Goal: Transaction & Acquisition: Download file/media

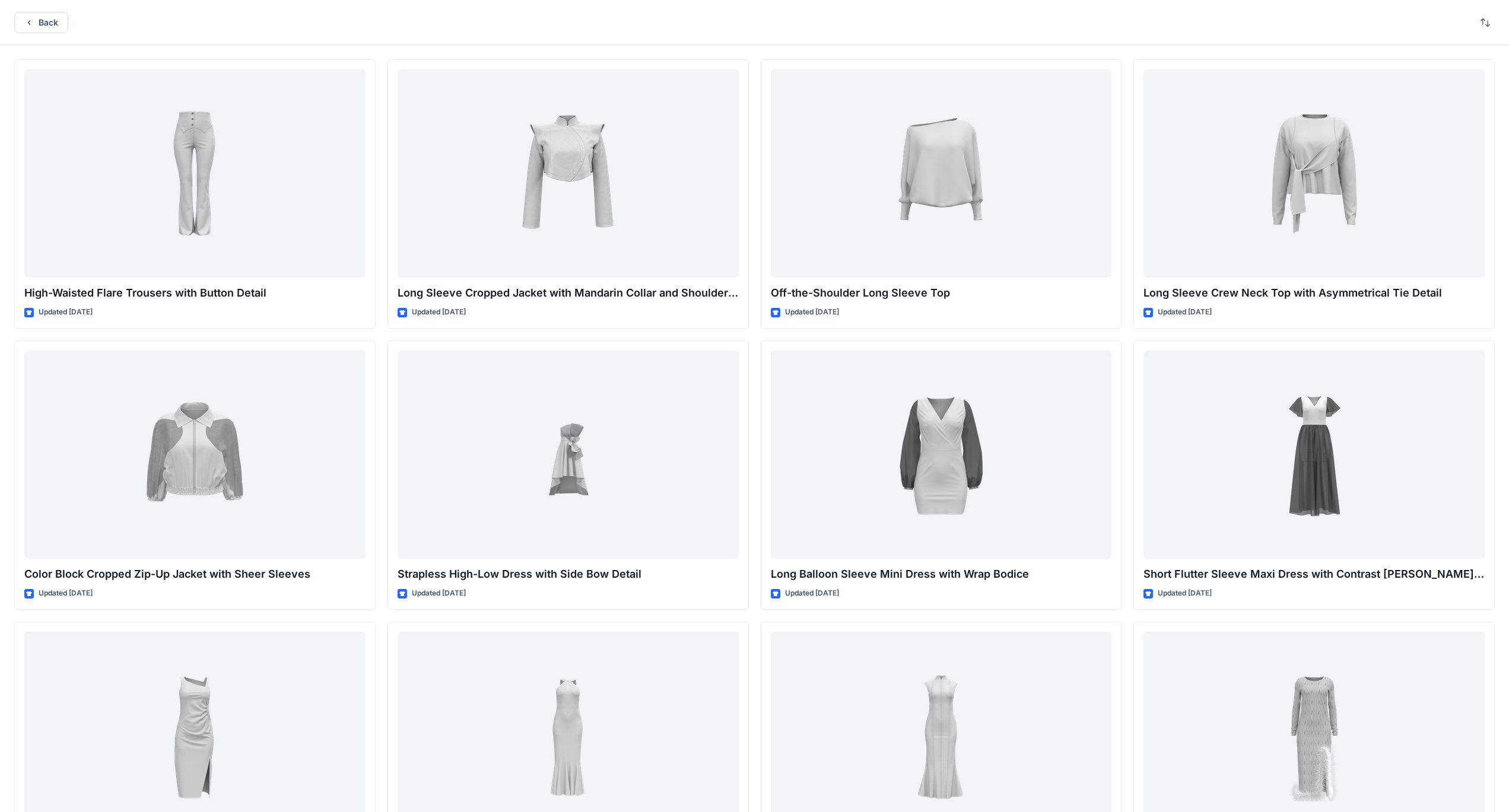
scroll to position [4888, 0]
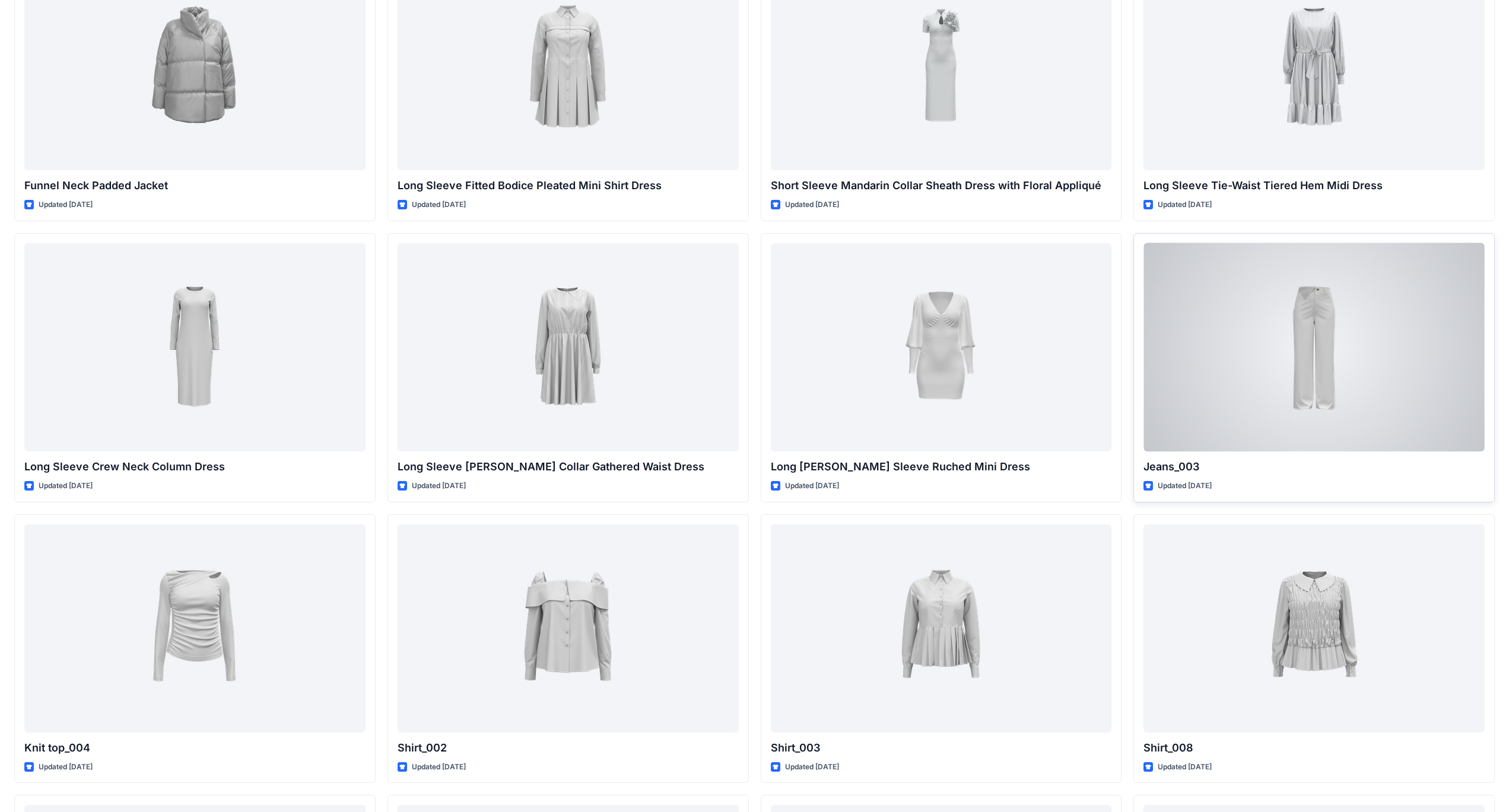
click at [1294, 374] on div at bounding box center [1314, 347] width 341 height 209
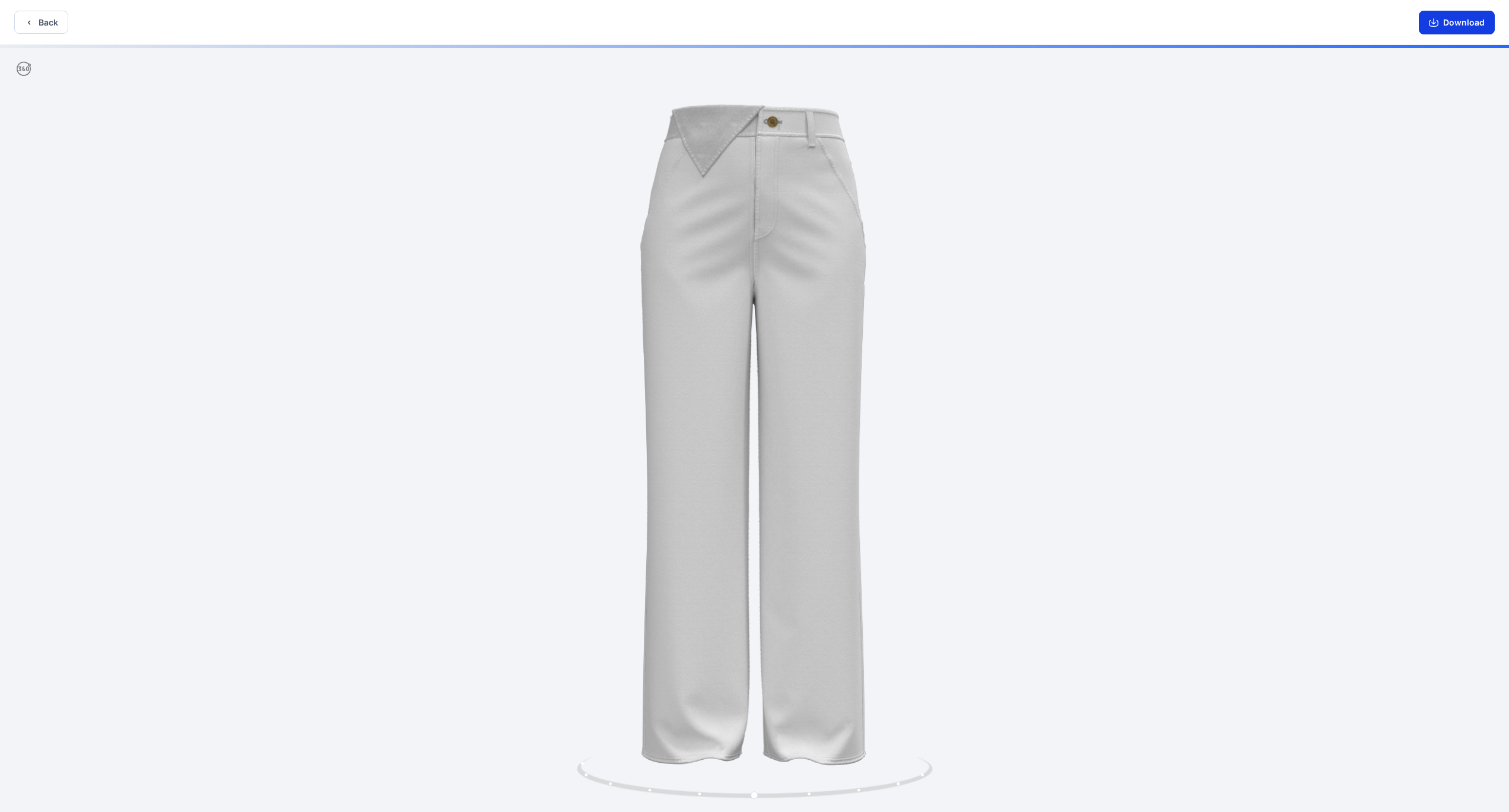
click at [1461, 24] on button "Download" at bounding box center [1457, 22] width 76 height 23
click at [49, 26] on button "Back" at bounding box center [41, 22] width 54 height 23
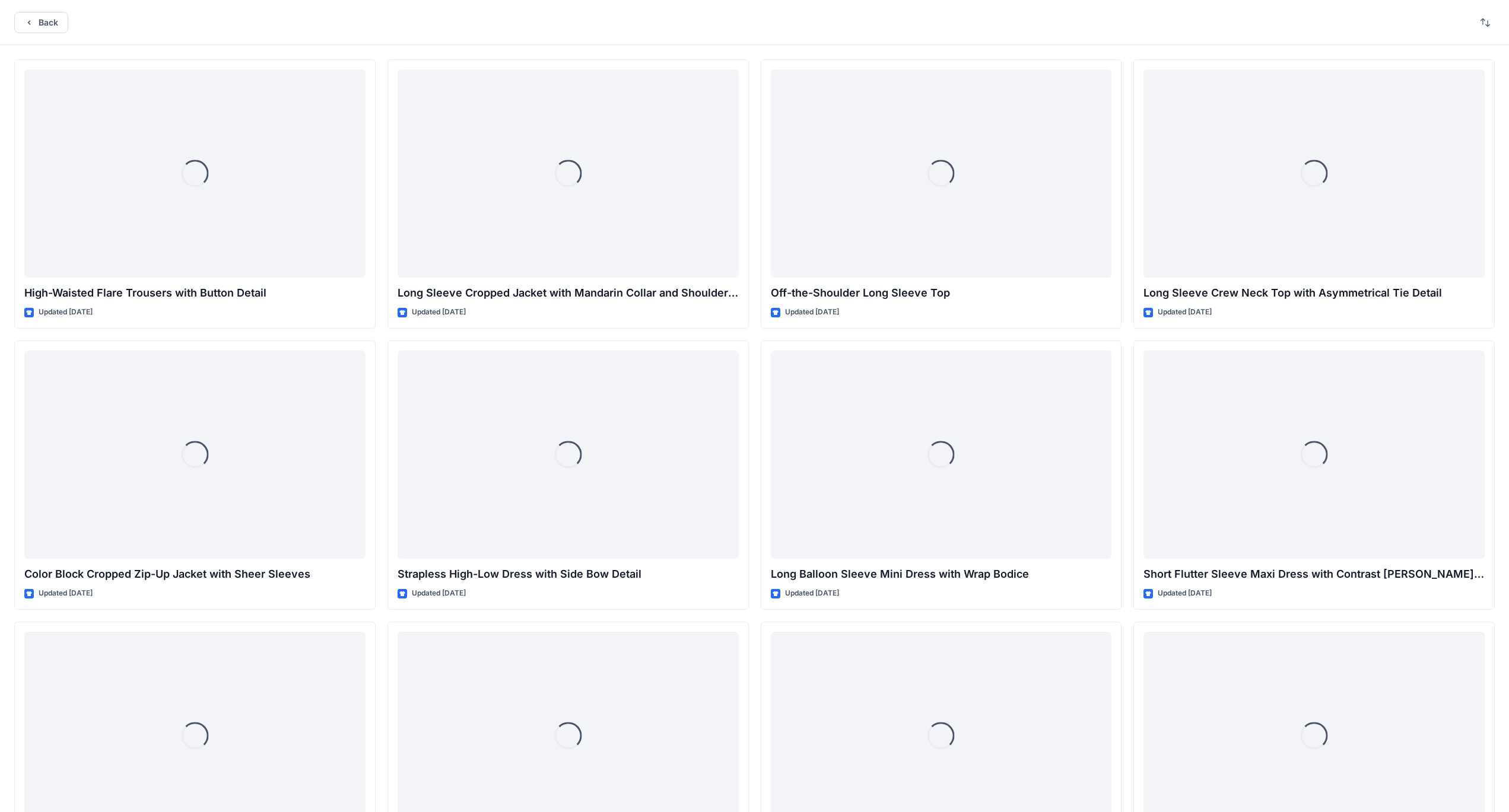
scroll to position [4888, 0]
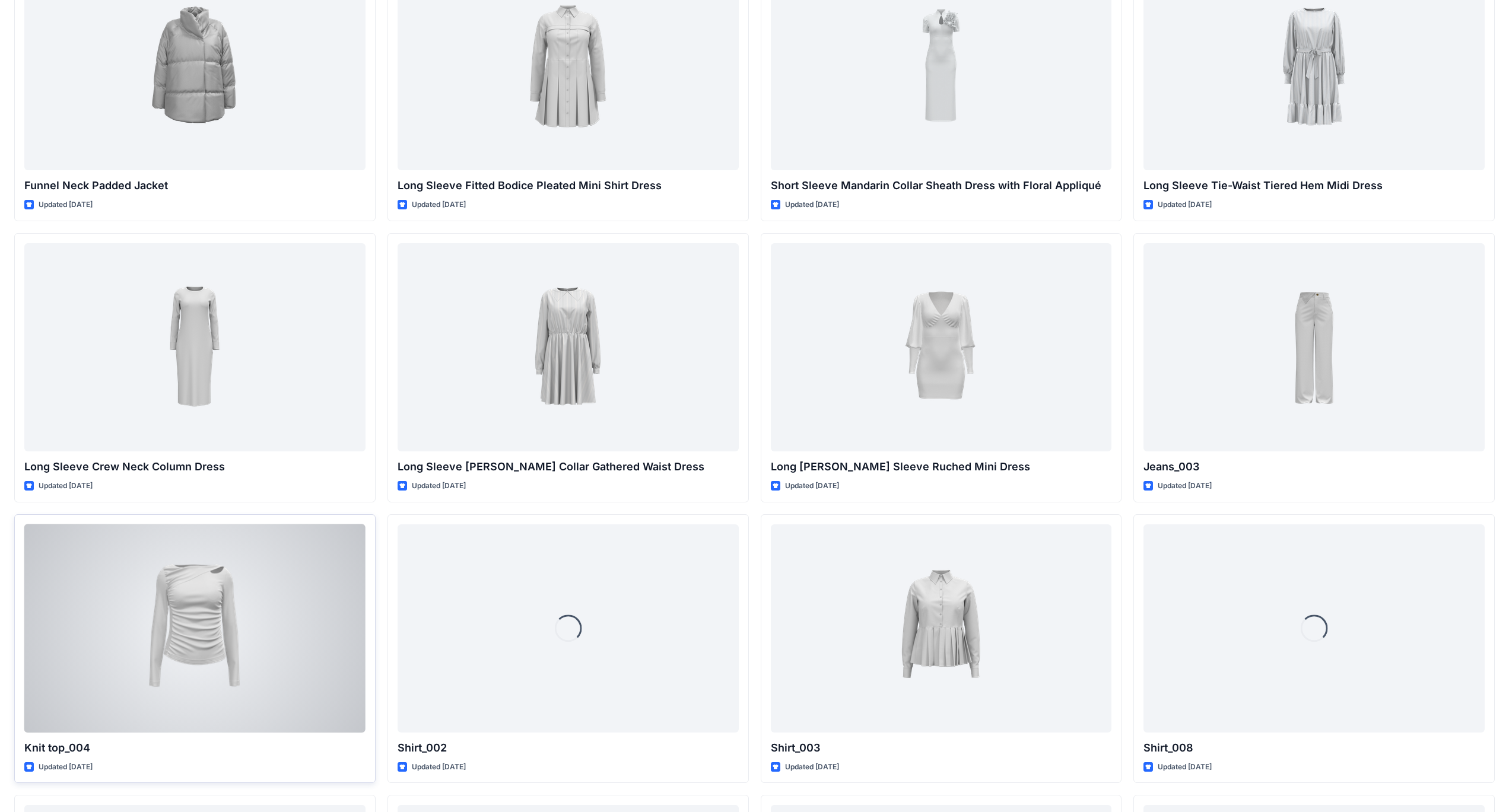
click at [201, 628] on div at bounding box center [195, 629] width 341 height 209
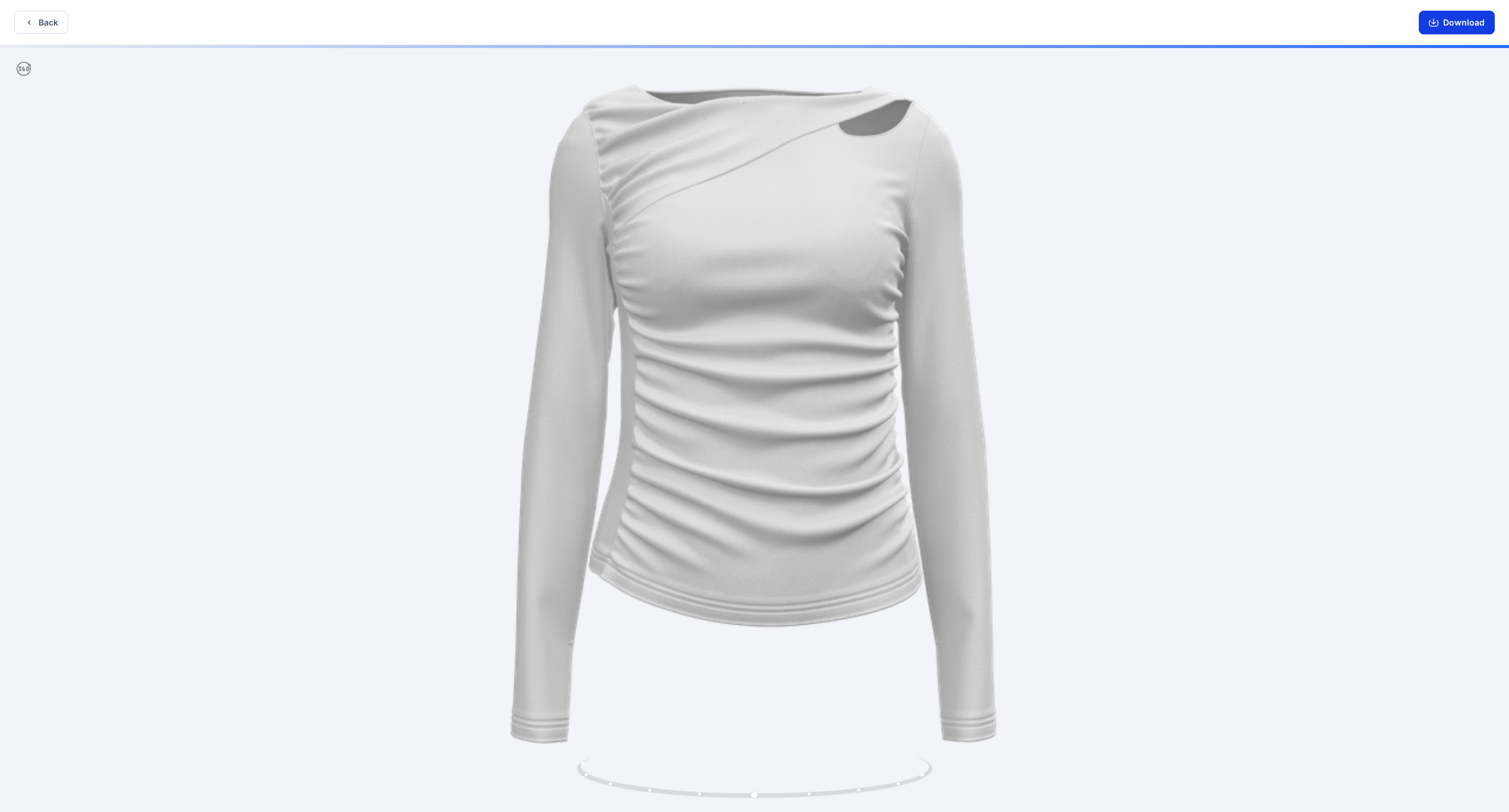
click at [1449, 28] on button "Download" at bounding box center [1457, 22] width 76 height 23
click at [41, 27] on button "Back" at bounding box center [41, 22] width 54 height 23
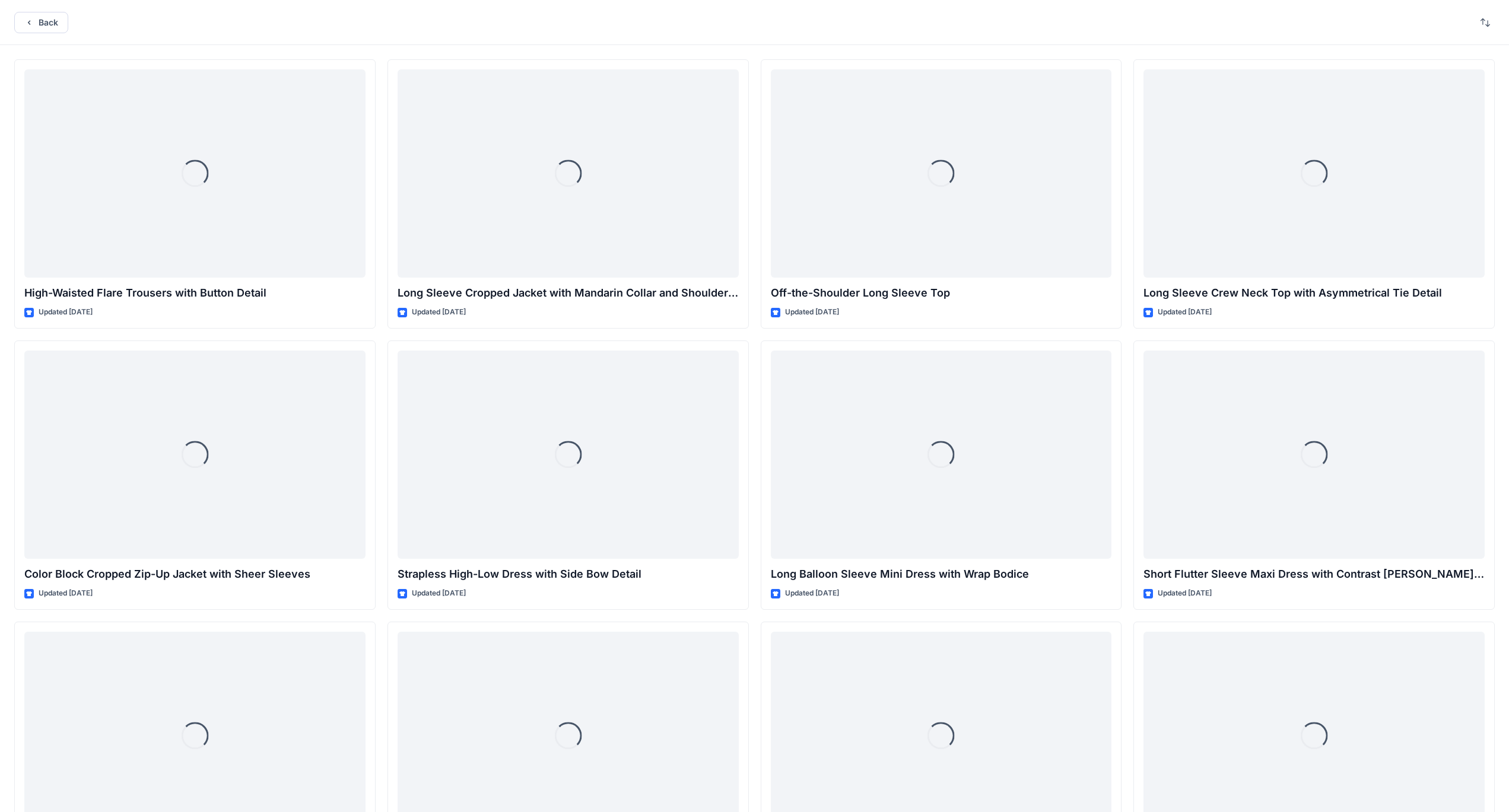
scroll to position [4888, 0]
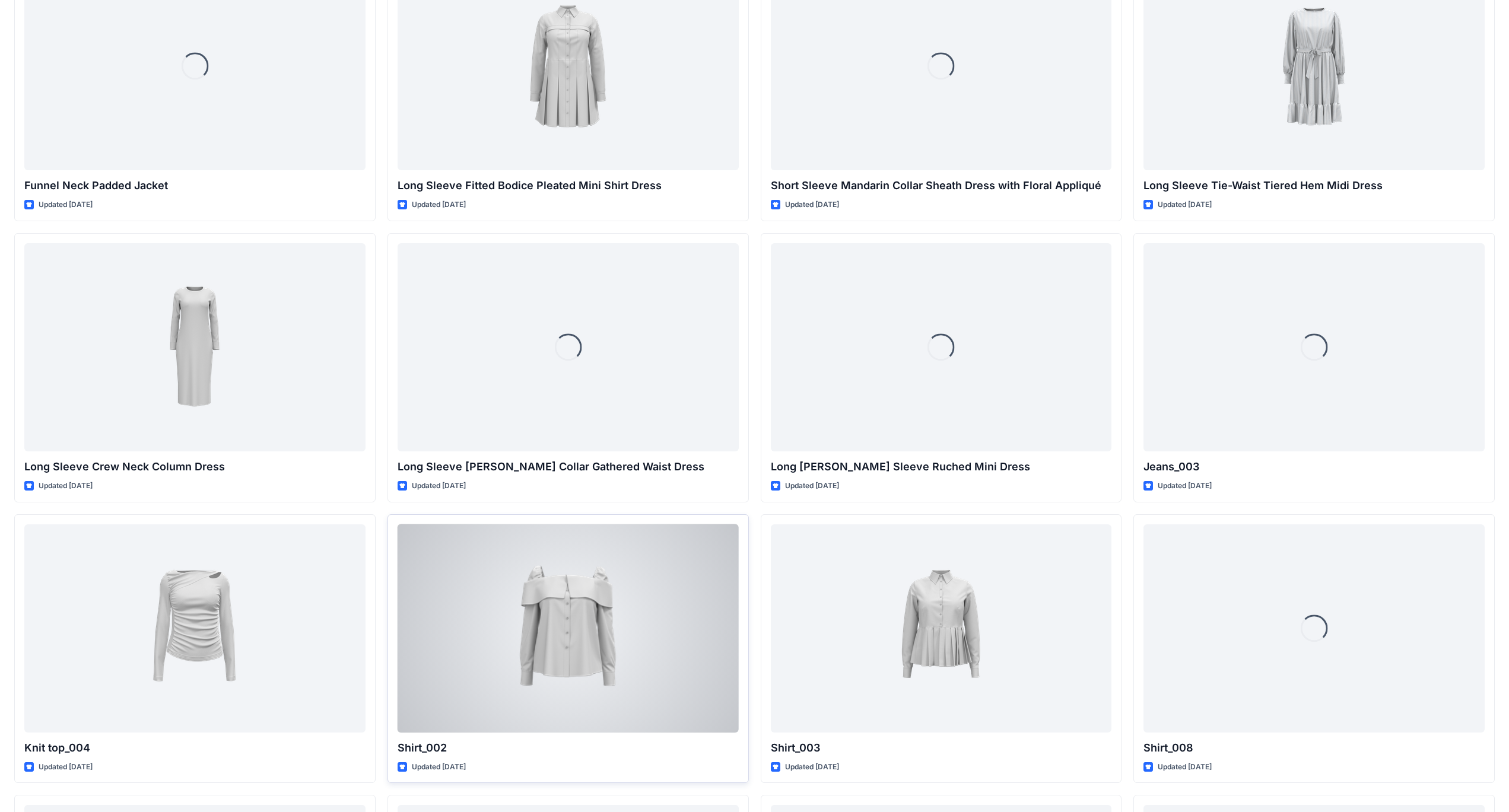
click at [571, 639] on div at bounding box center [568, 629] width 341 height 209
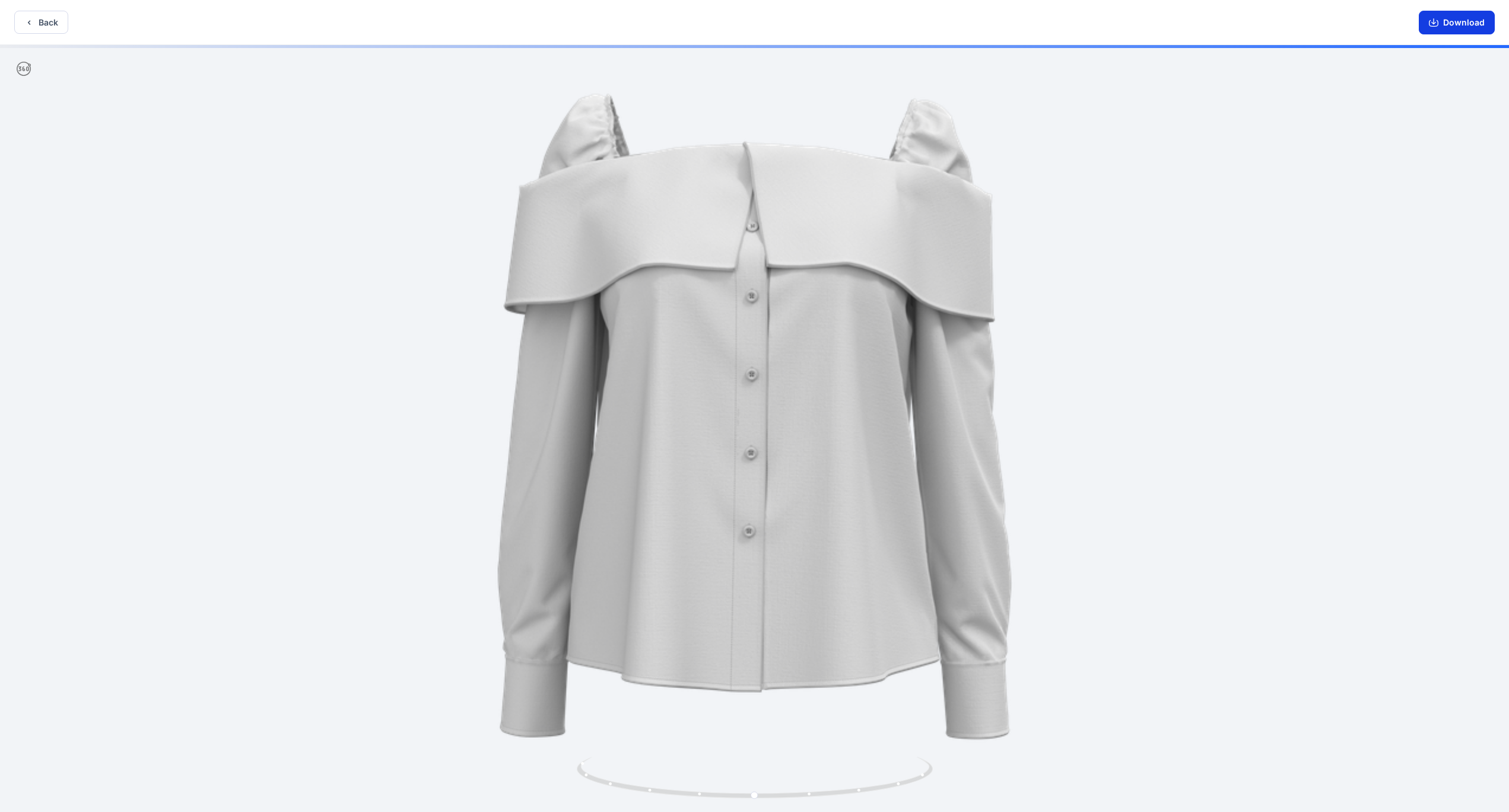
click at [1460, 20] on button "Download" at bounding box center [1457, 22] width 76 height 23
click at [44, 23] on button "Back" at bounding box center [41, 22] width 54 height 23
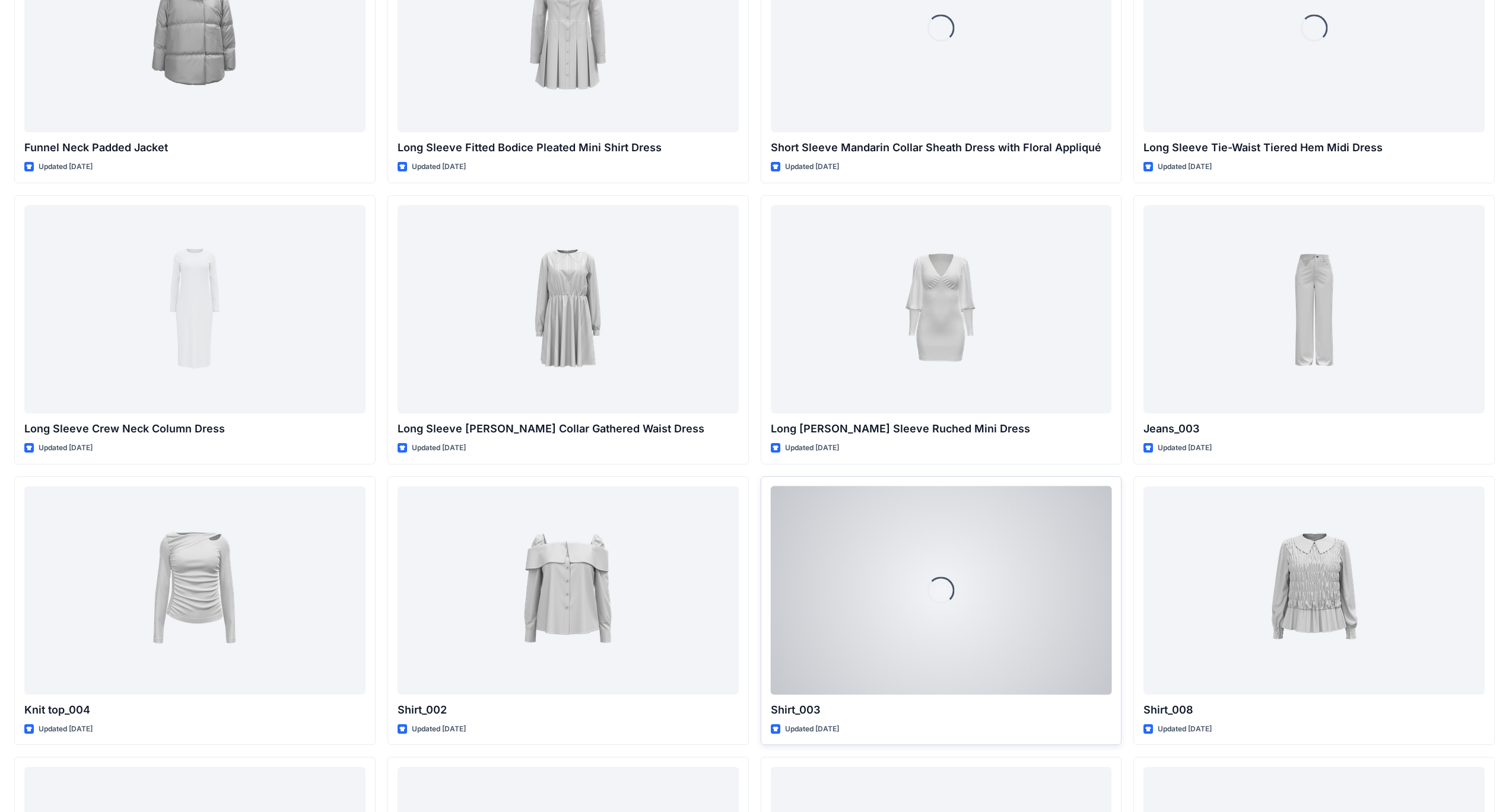
scroll to position [4947, 0]
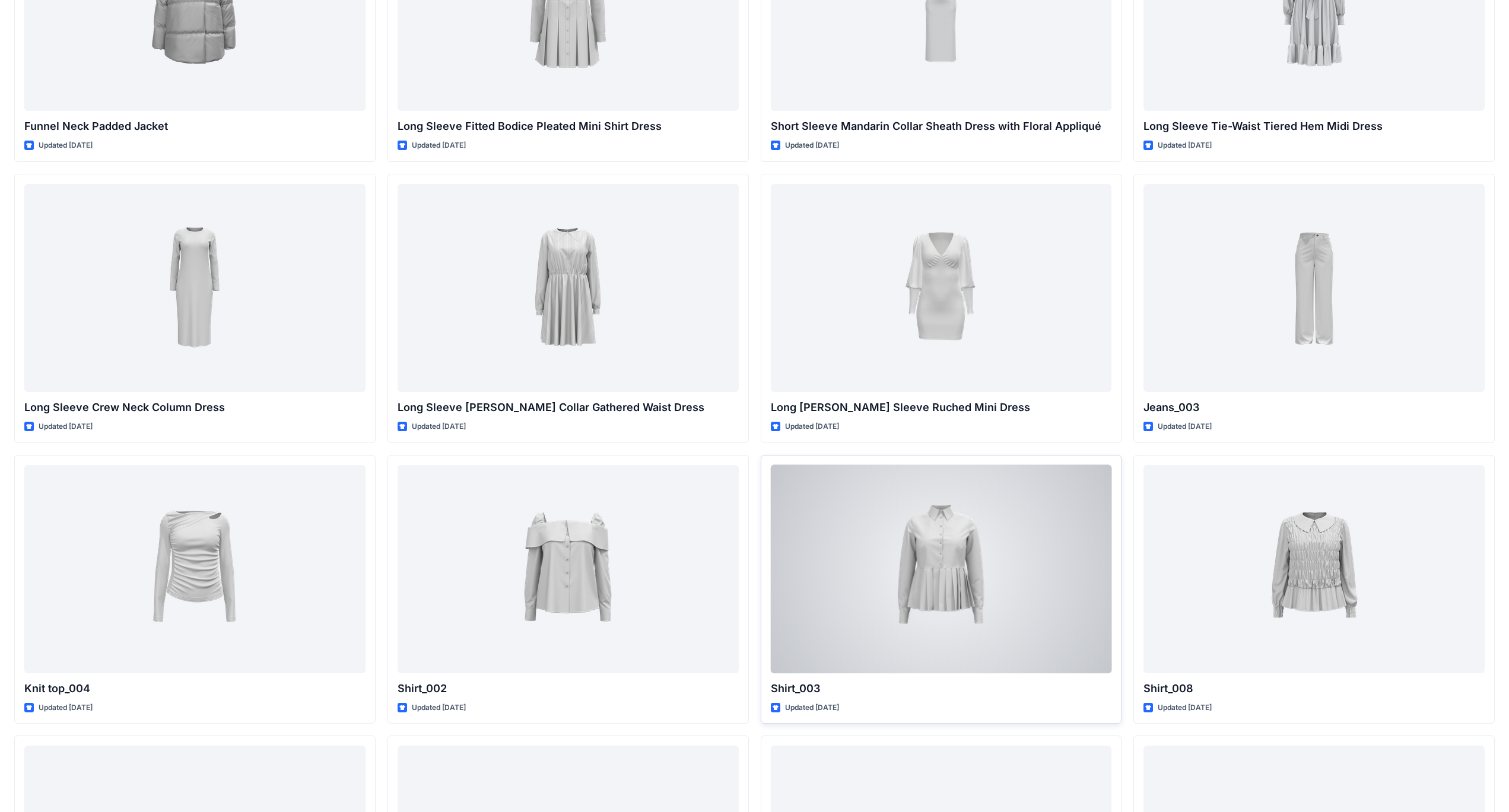
click at [923, 586] on div at bounding box center [941, 570] width 341 height 209
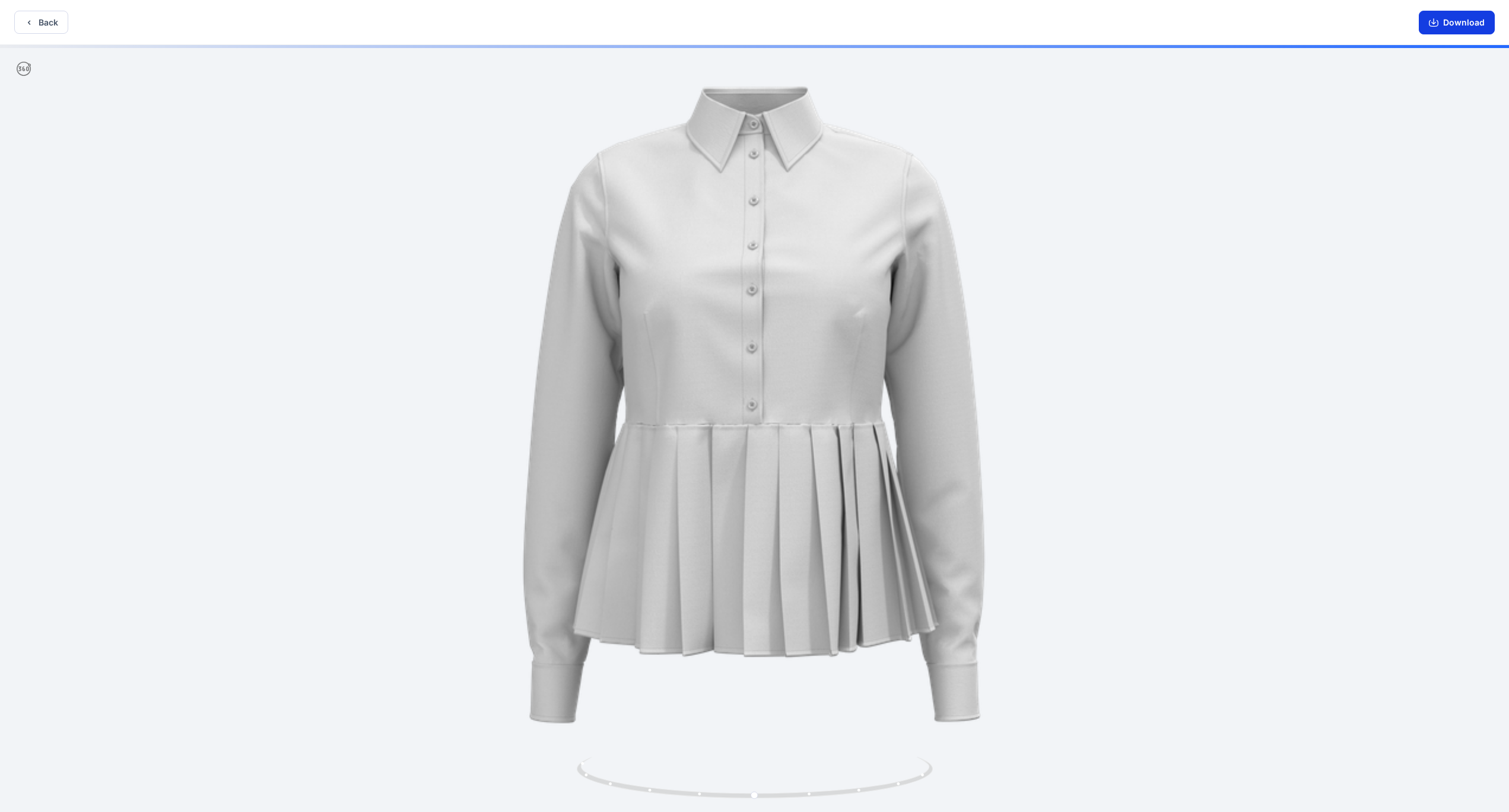
click at [1454, 25] on button "Download" at bounding box center [1457, 22] width 76 height 23
click at [48, 28] on button "Back" at bounding box center [41, 22] width 54 height 23
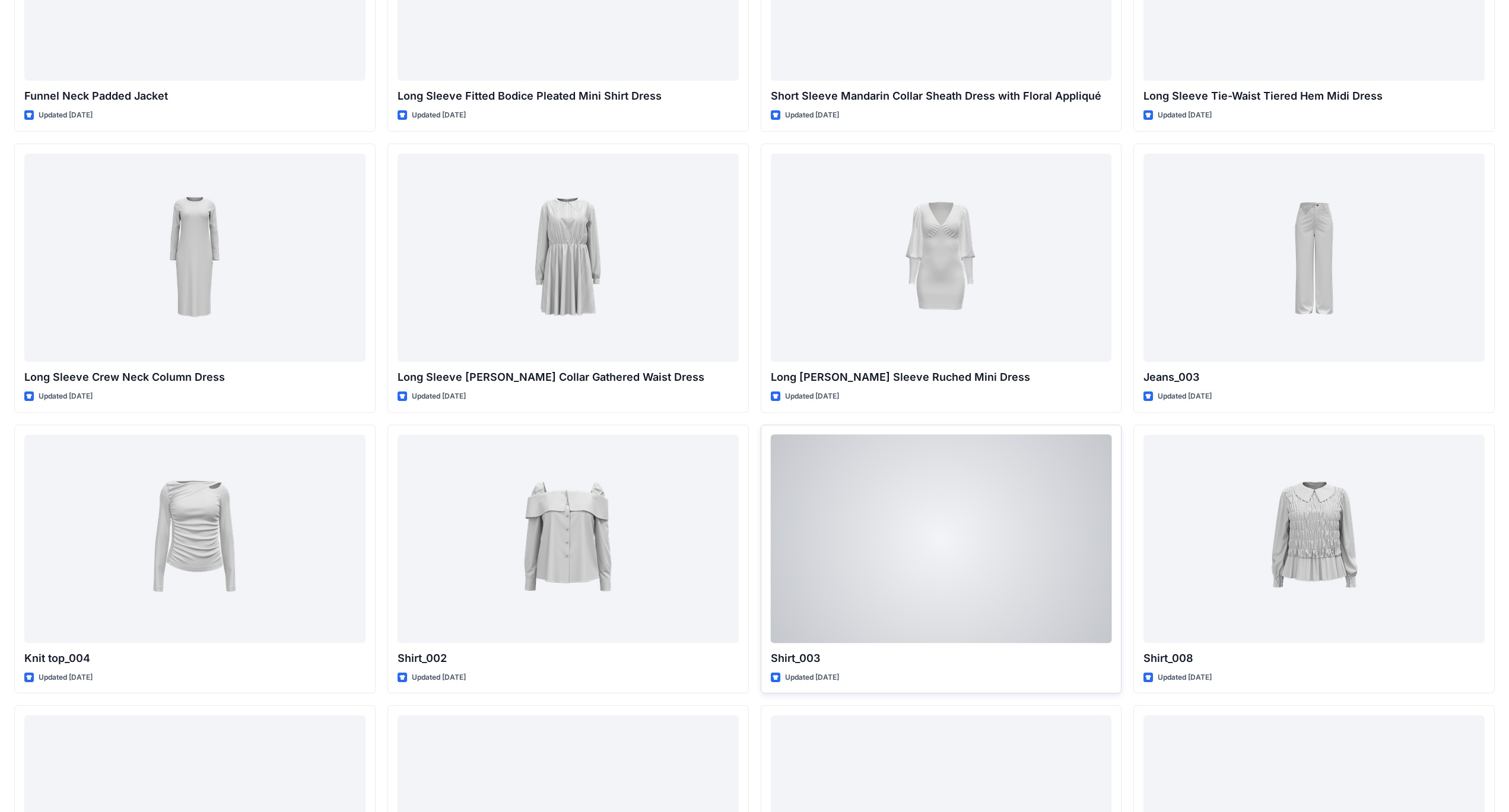
scroll to position [5066, 0]
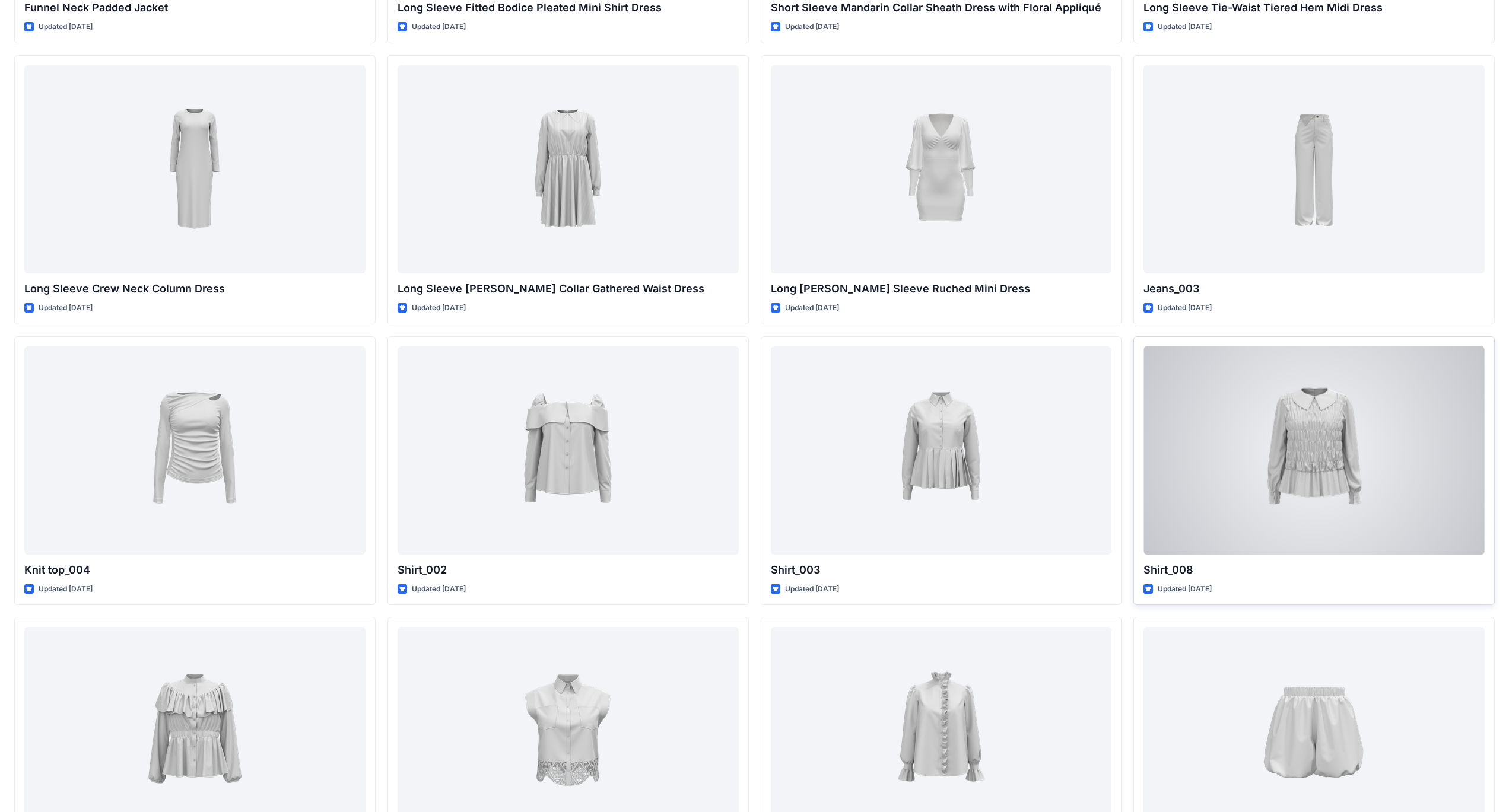
click at [1296, 470] on div at bounding box center [1314, 451] width 341 height 209
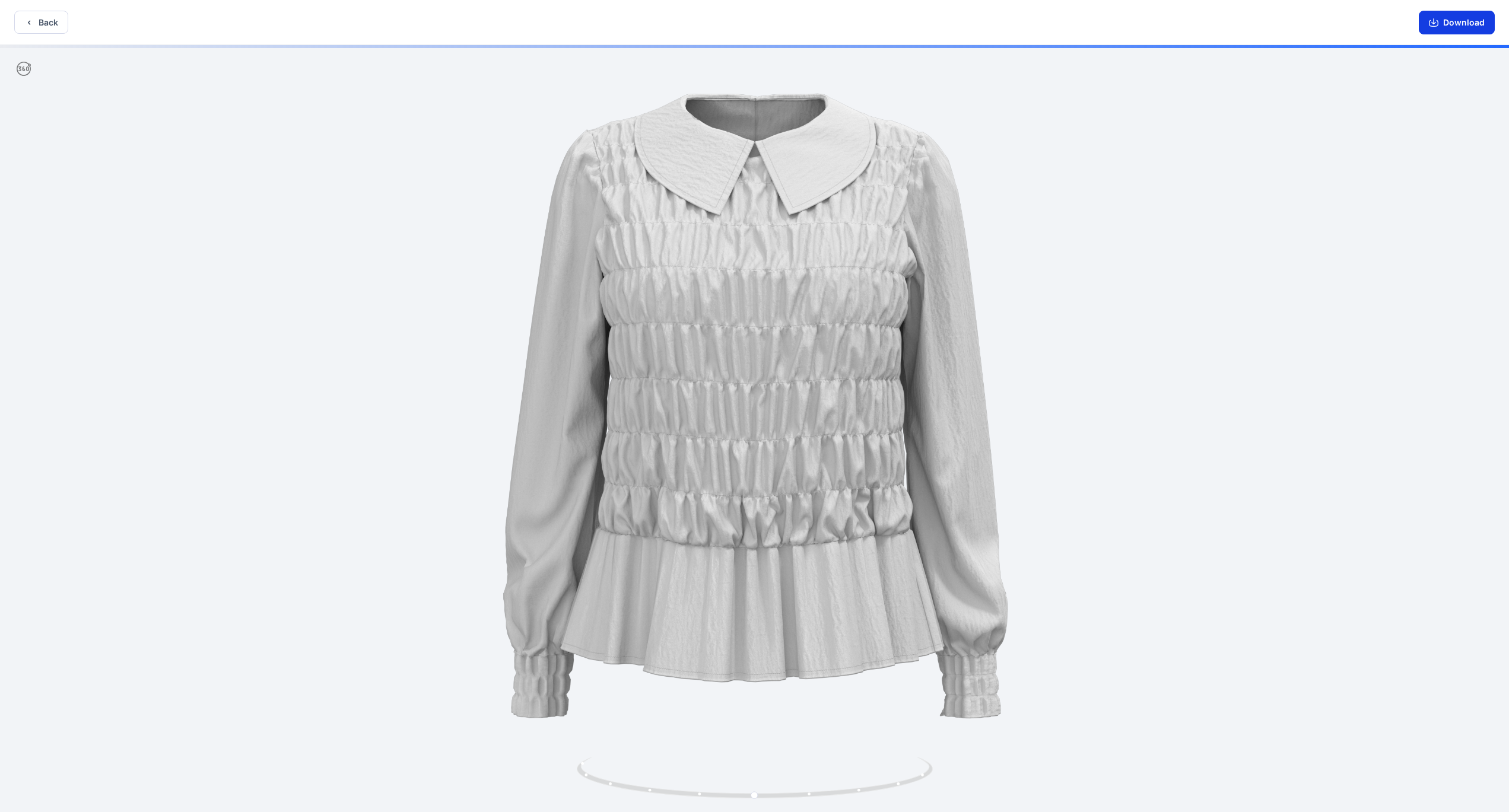
click at [1457, 23] on button "Download" at bounding box center [1457, 22] width 76 height 23
click at [55, 28] on button "Back" at bounding box center [41, 22] width 54 height 23
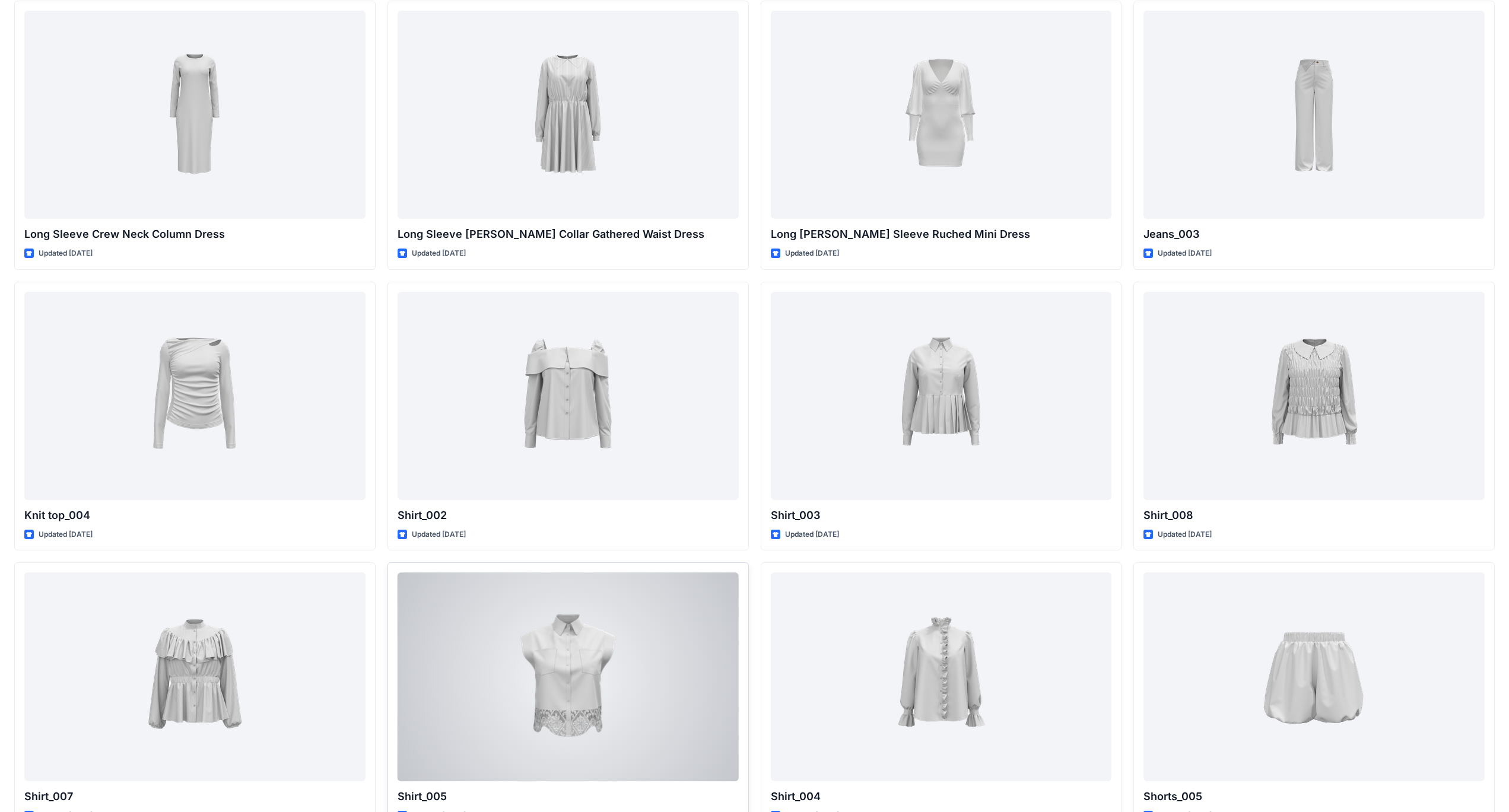
scroll to position [5197, 0]
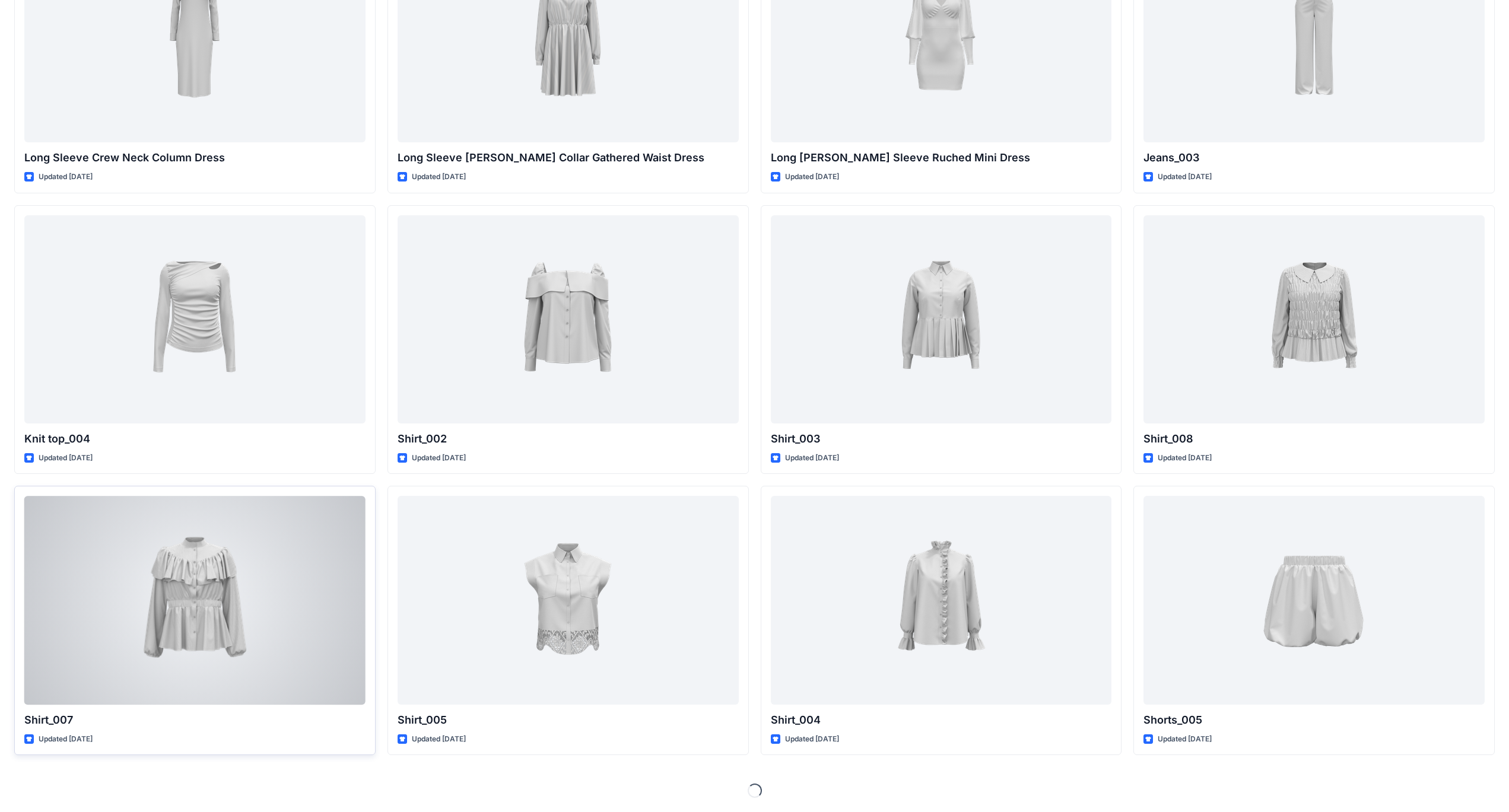
click at [188, 615] on div at bounding box center [195, 600] width 341 height 209
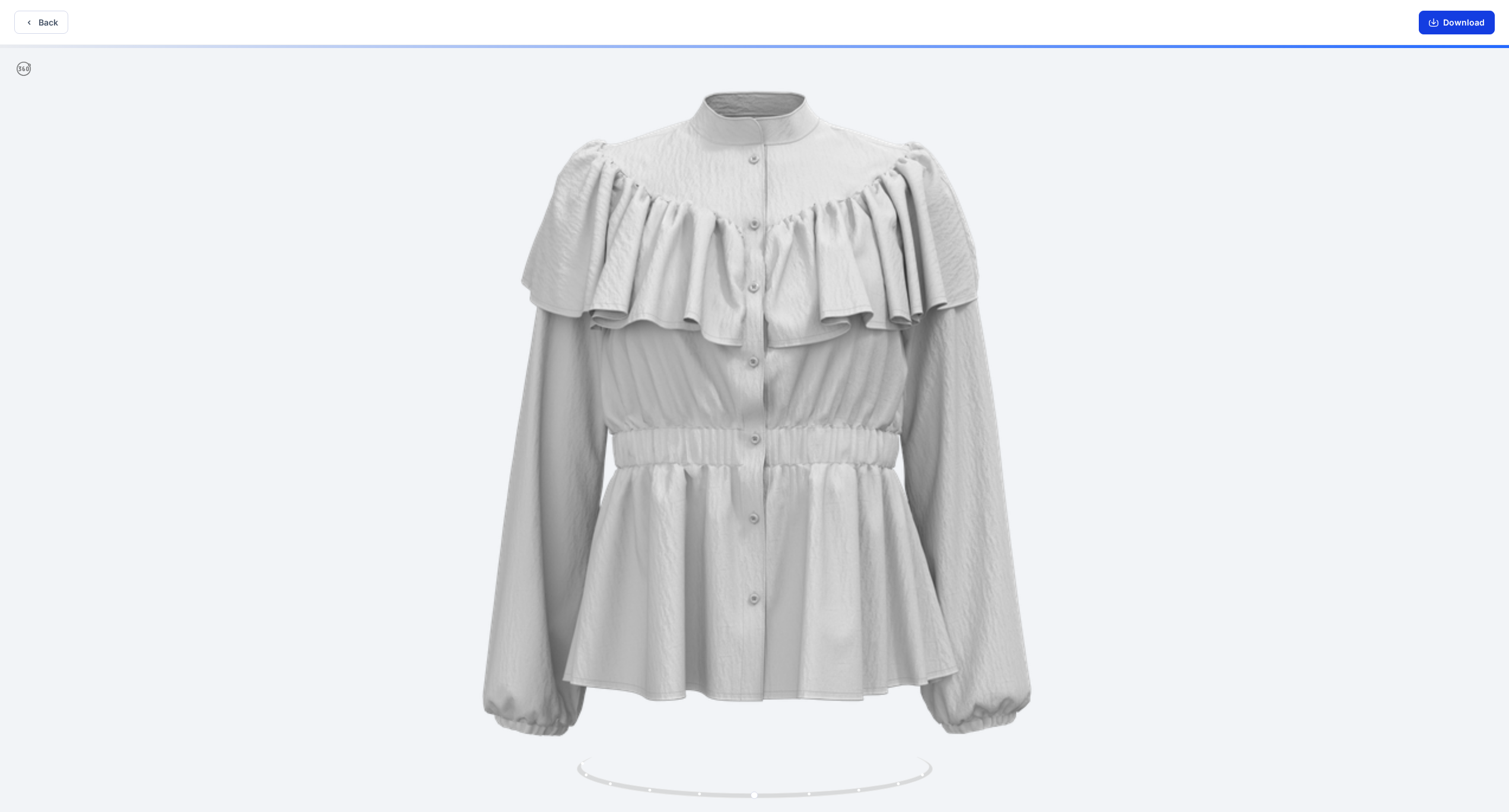
click at [1459, 23] on button "Download" at bounding box center [1457, 22] width 76 height 23
click at [1463, 21] on button "Download" at bounding box center [1457, 22] width 76 height 23
click at [44, 28] on button "Back" at bounding box center [41, 22] width 54 height 23
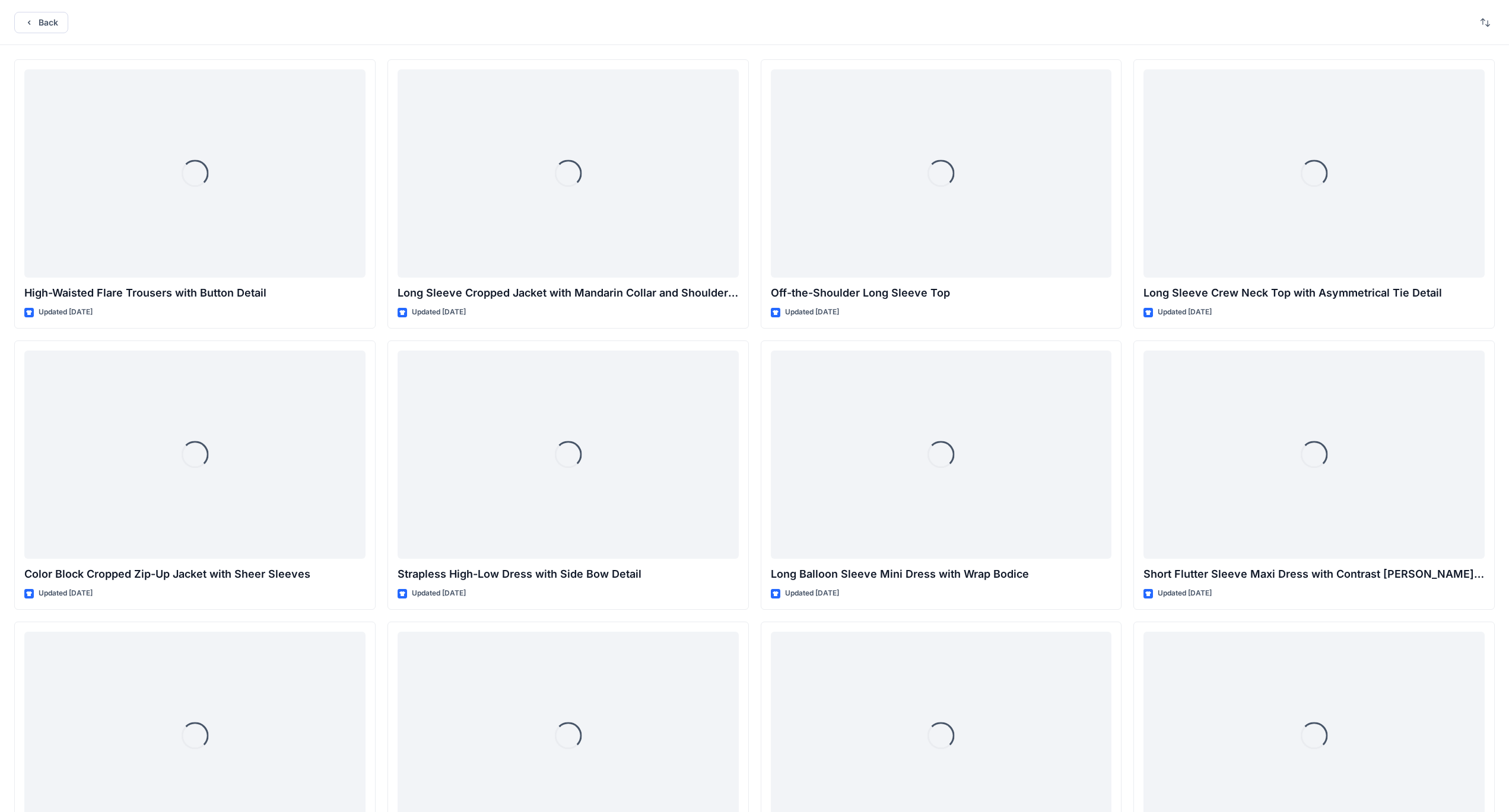
scroll to position [5197, 0]
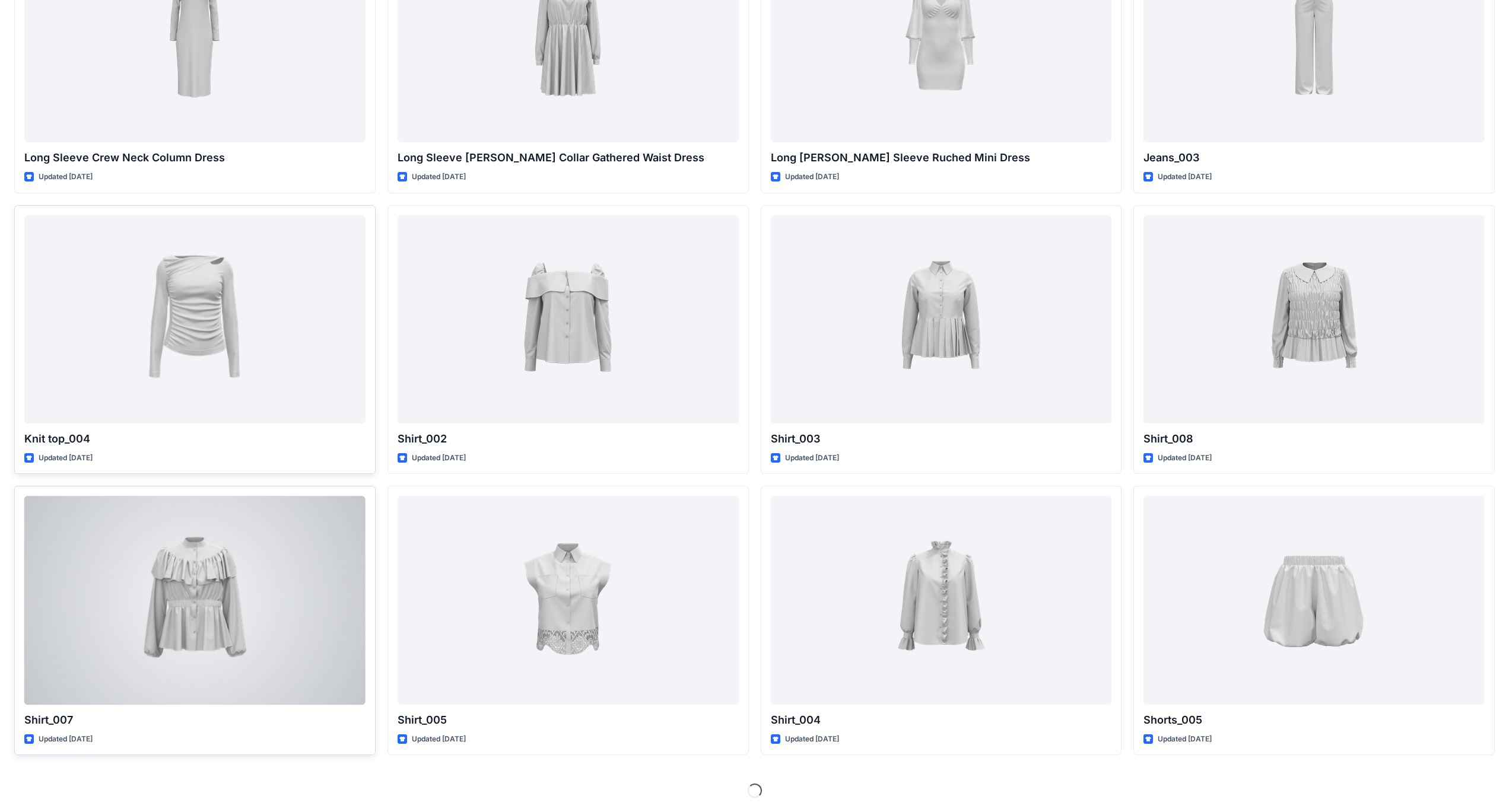
click at [226, 617] on div at bounding box center [195, 600] width 341 height 209
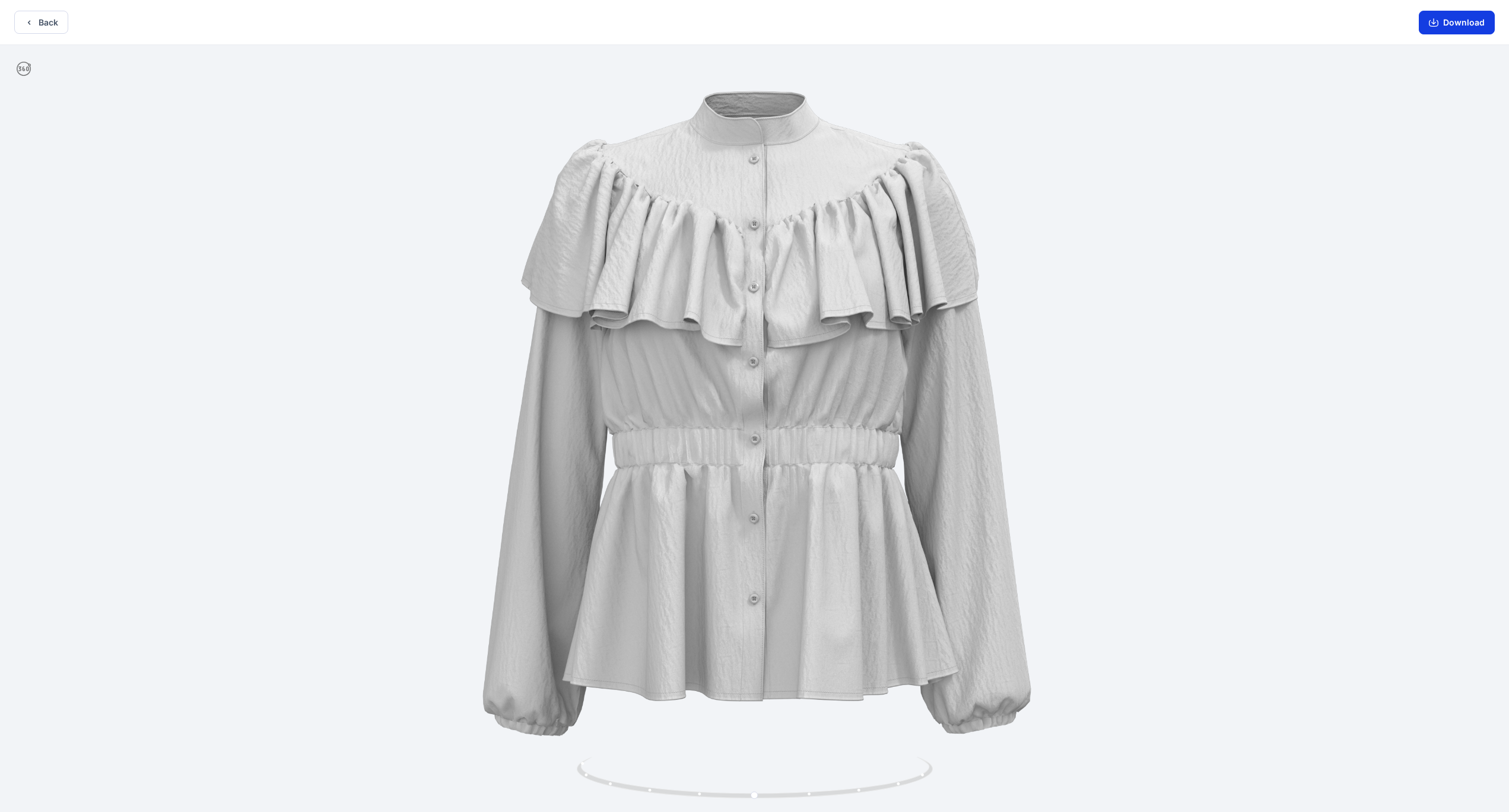
click at [1462, 23] on button "Download" at bounding box center [1457, 22] width 76 height 23
click at [44, 19] on button "Back" at bounding box center [41, 22] width 54 height 23
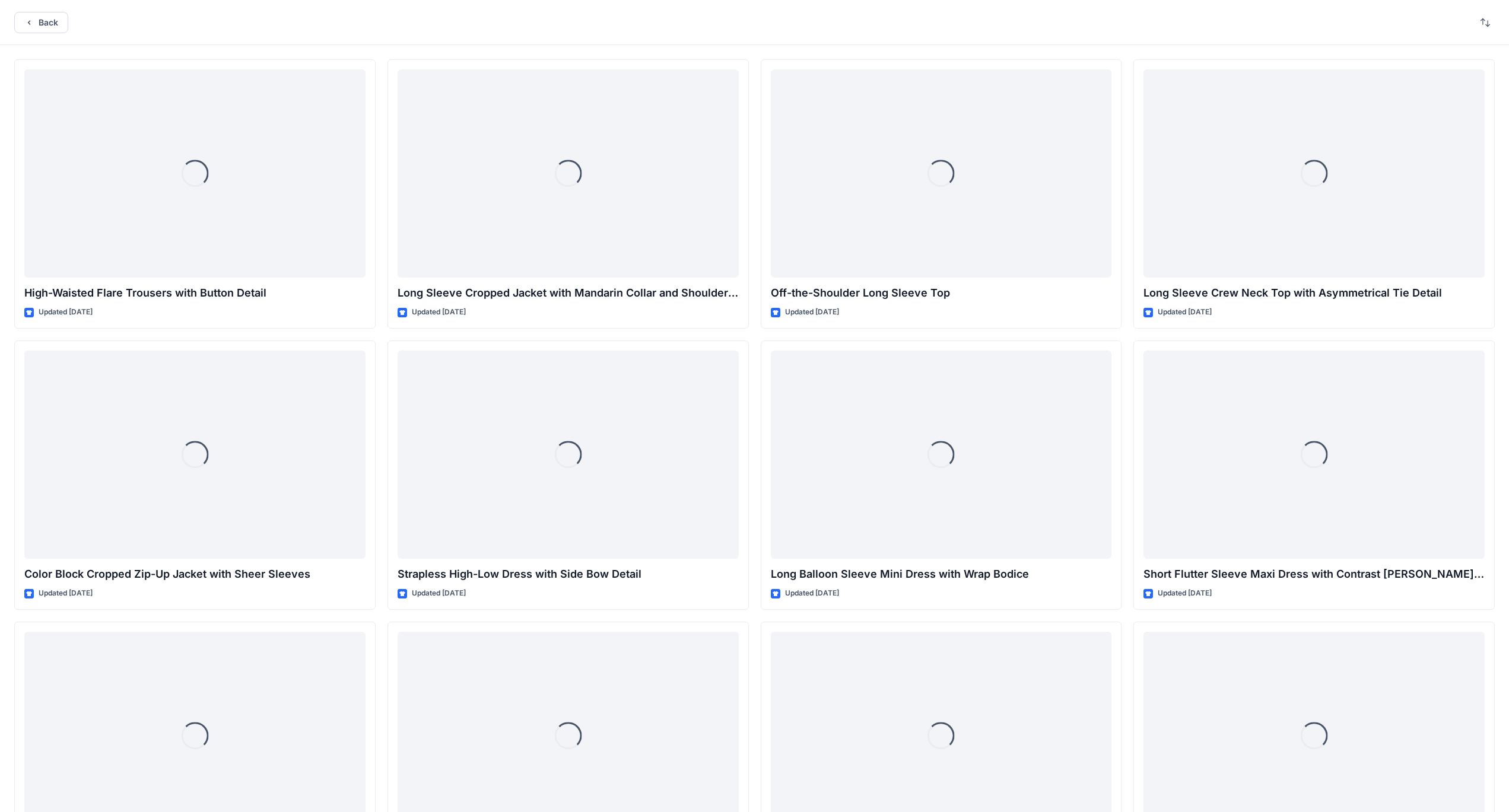
scroll to position [5197, 0]
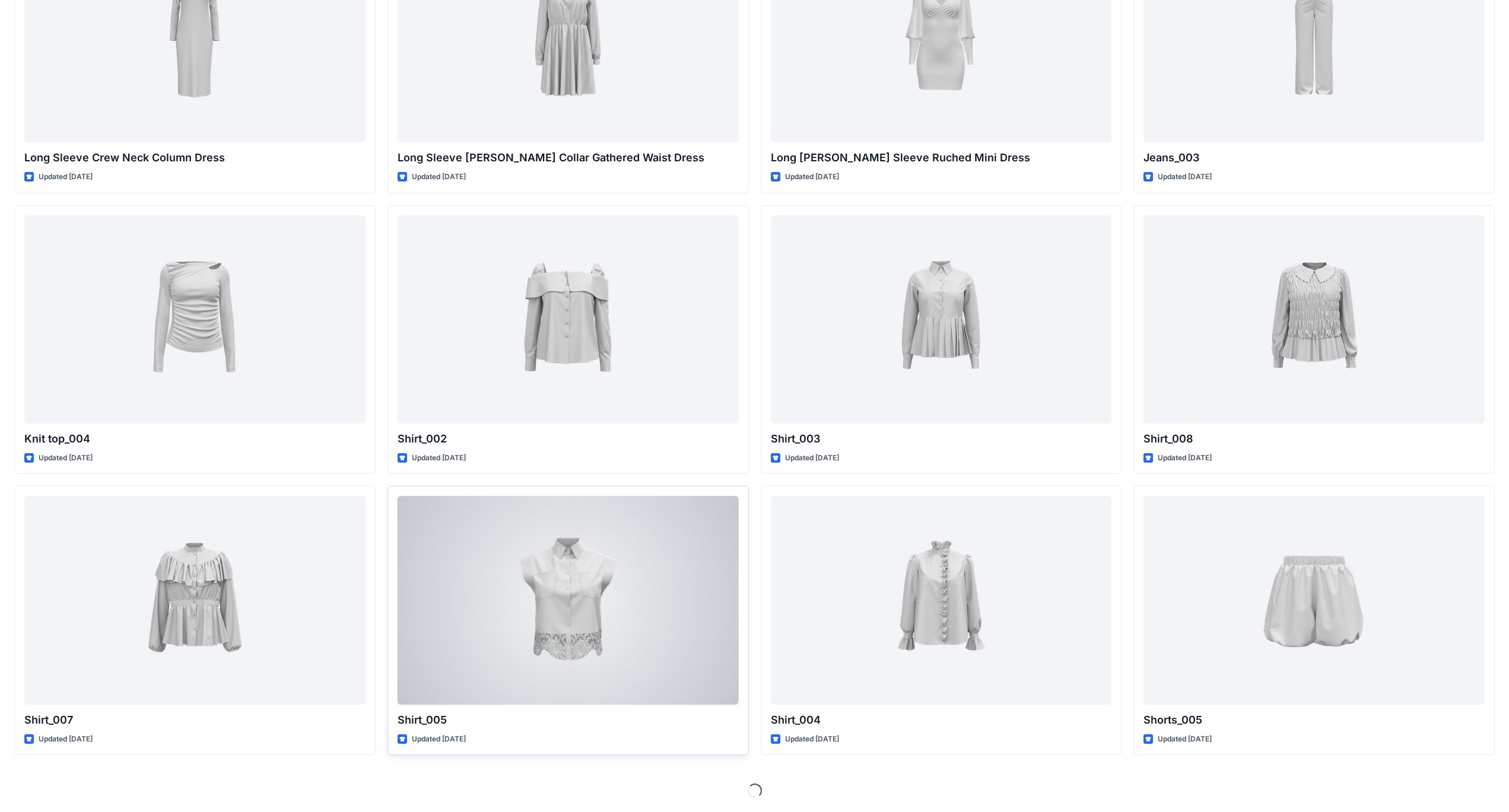
click at [548, 622] on div at bounding box center [568, 600] width 341 height 209
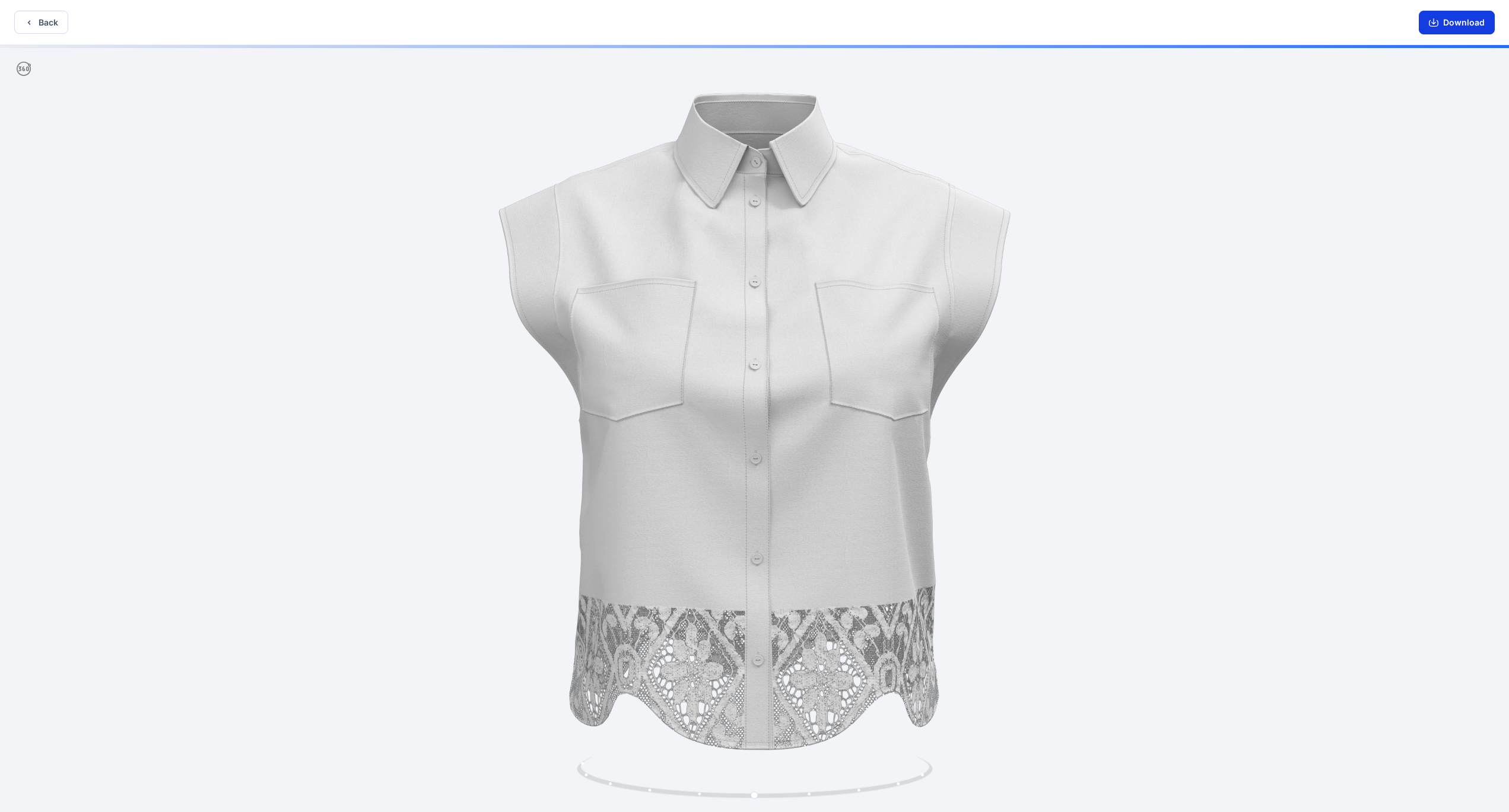
click at [1460, 26] on button "Download" at bounding box center [1457, 22] width 76 height 23
click at [51, 24] on button "Back" at bounding box center [41, 22] width 54 height 23
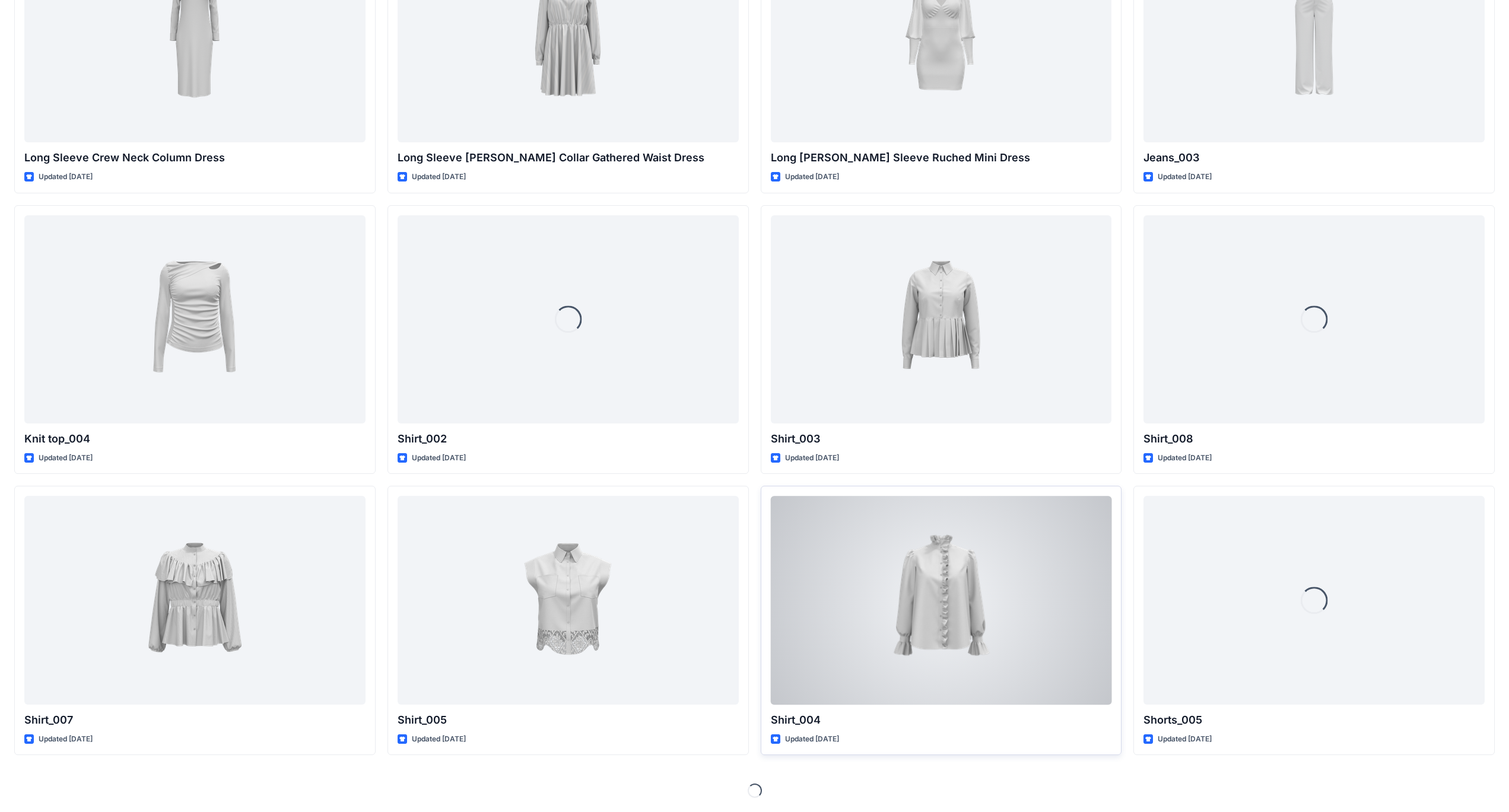
click at [929, 630] on div at bounding box center [941, 600] width 341 height 209
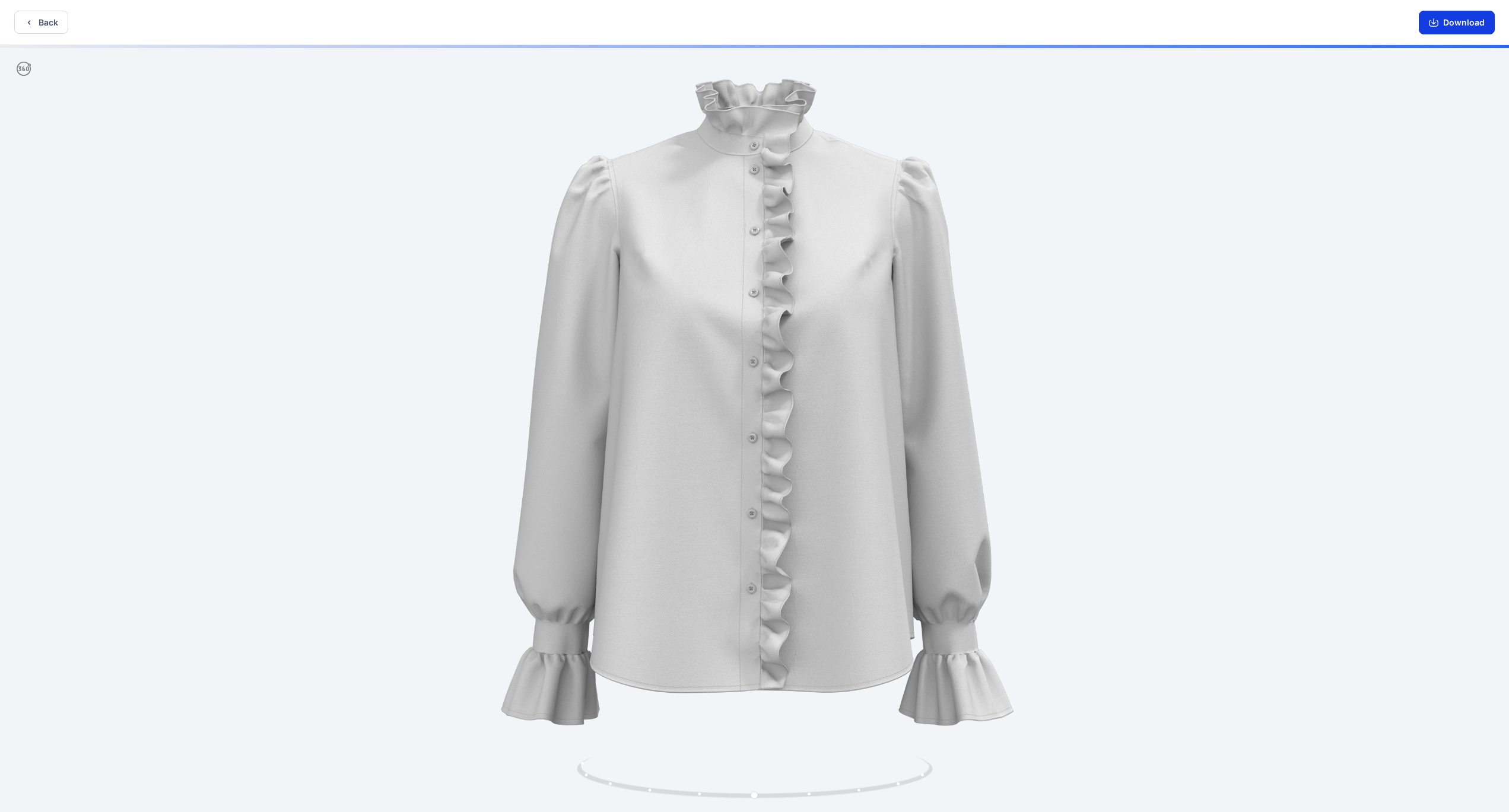
click at [1460, 21] on button "Download" at bounding box center [1457, 22] width 76 height 23
click at [51, 24] on button "Back" at bounding box center [41, 22] width 54 height 23
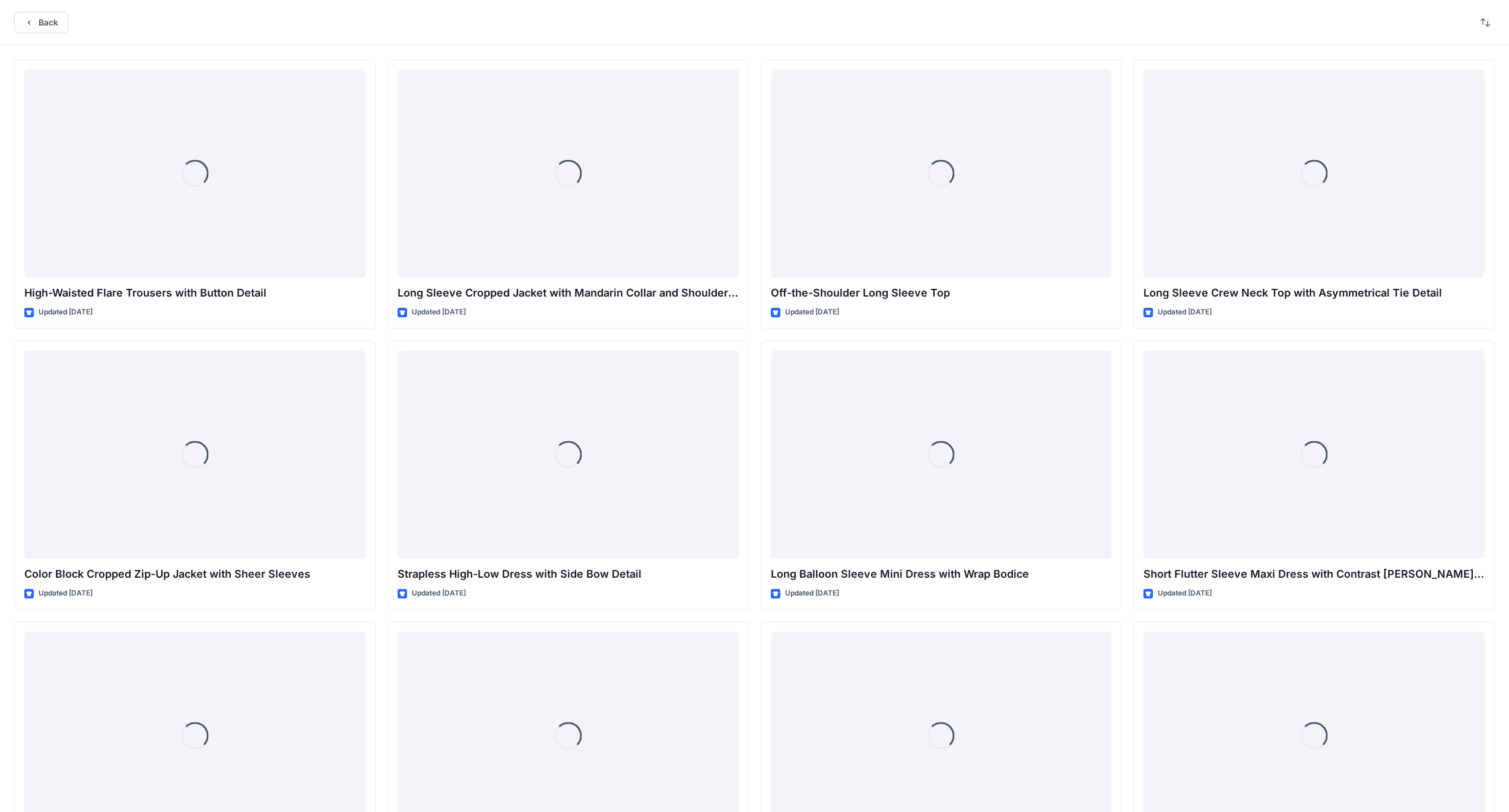
scroll to position [5197, 0]
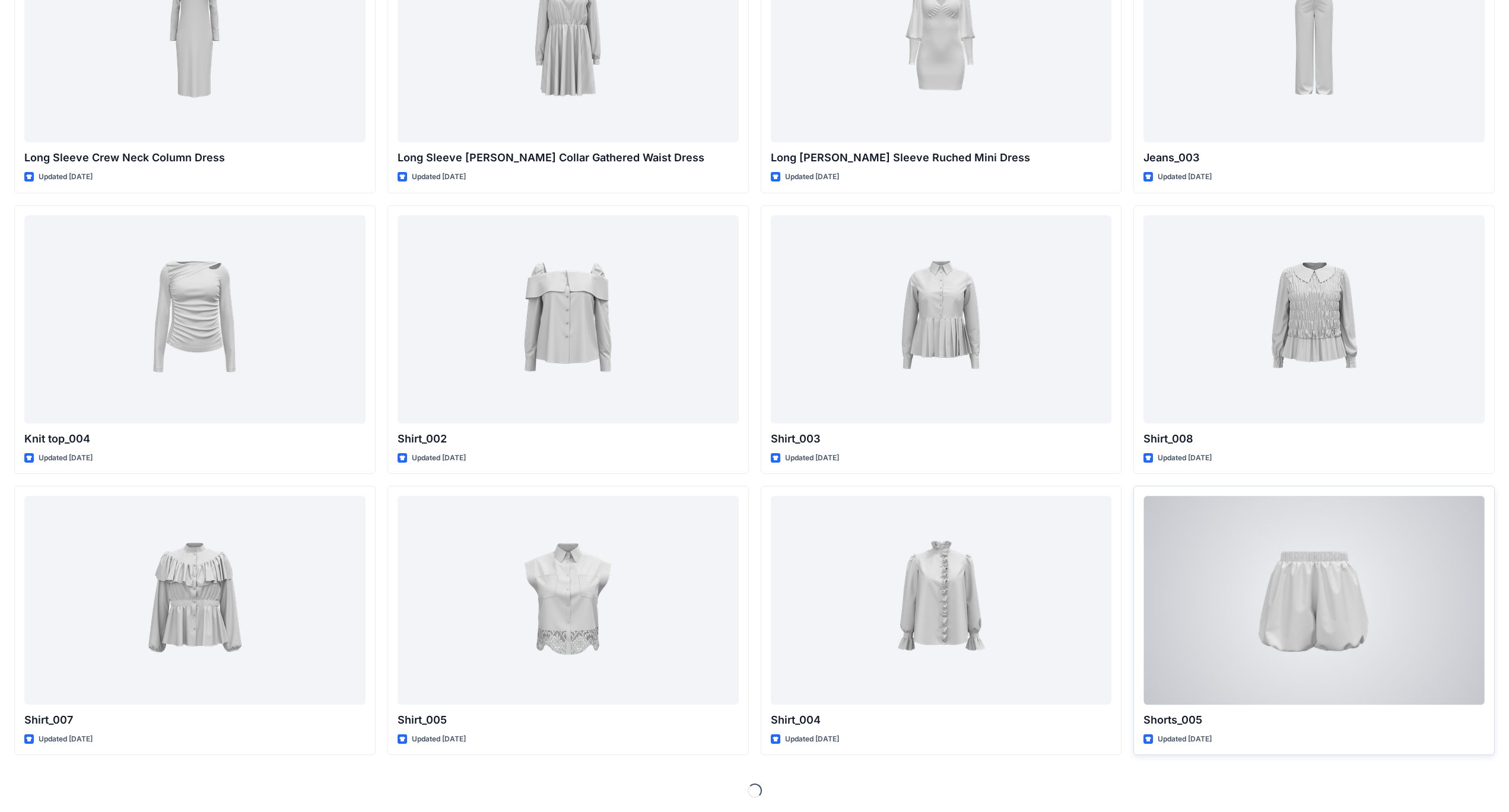
click at [1296, 605] on div at bounding box center [1314, 600] width 341 height 209
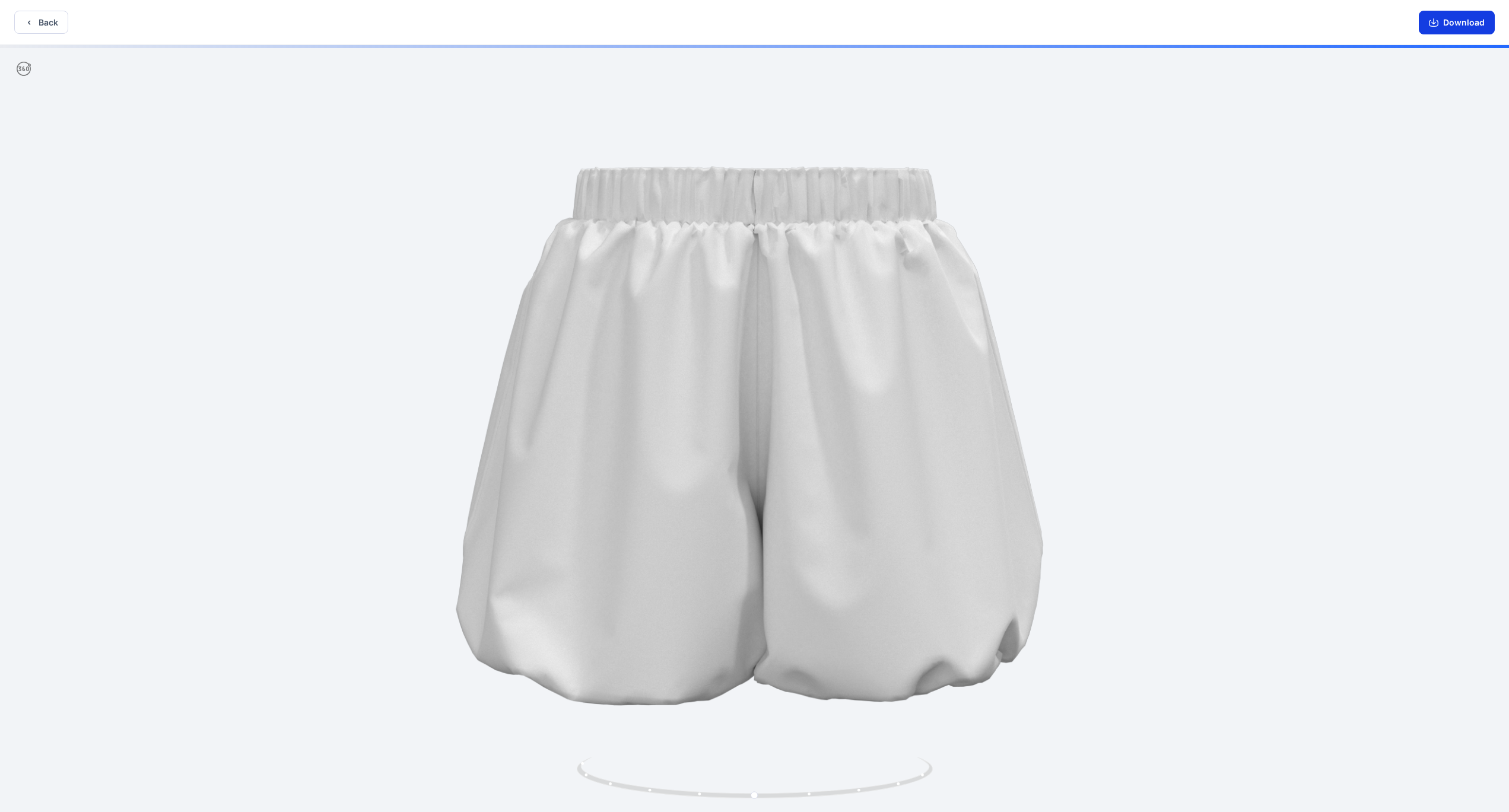
click at [1452, 24] on button "Download" at bounding box center [1457, 22] width 76 height 23
click at [40, 23] on button "Back" at bounding box center [41, 22] width 54 height 23
